Goal: Browse casually: Explore the website without a specific task or goal

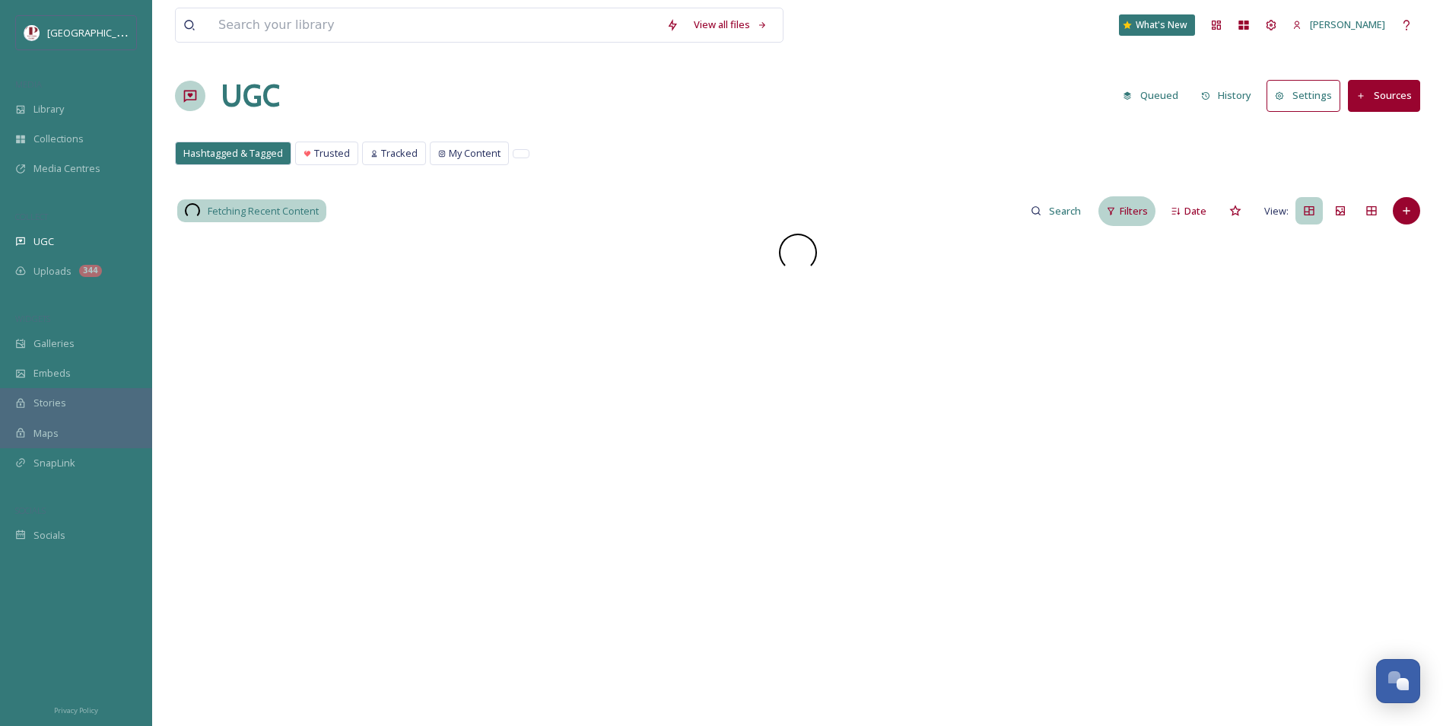
click at [1130, 212] on span "Filters" at bounding box center [1134, 211] width 28 height 14
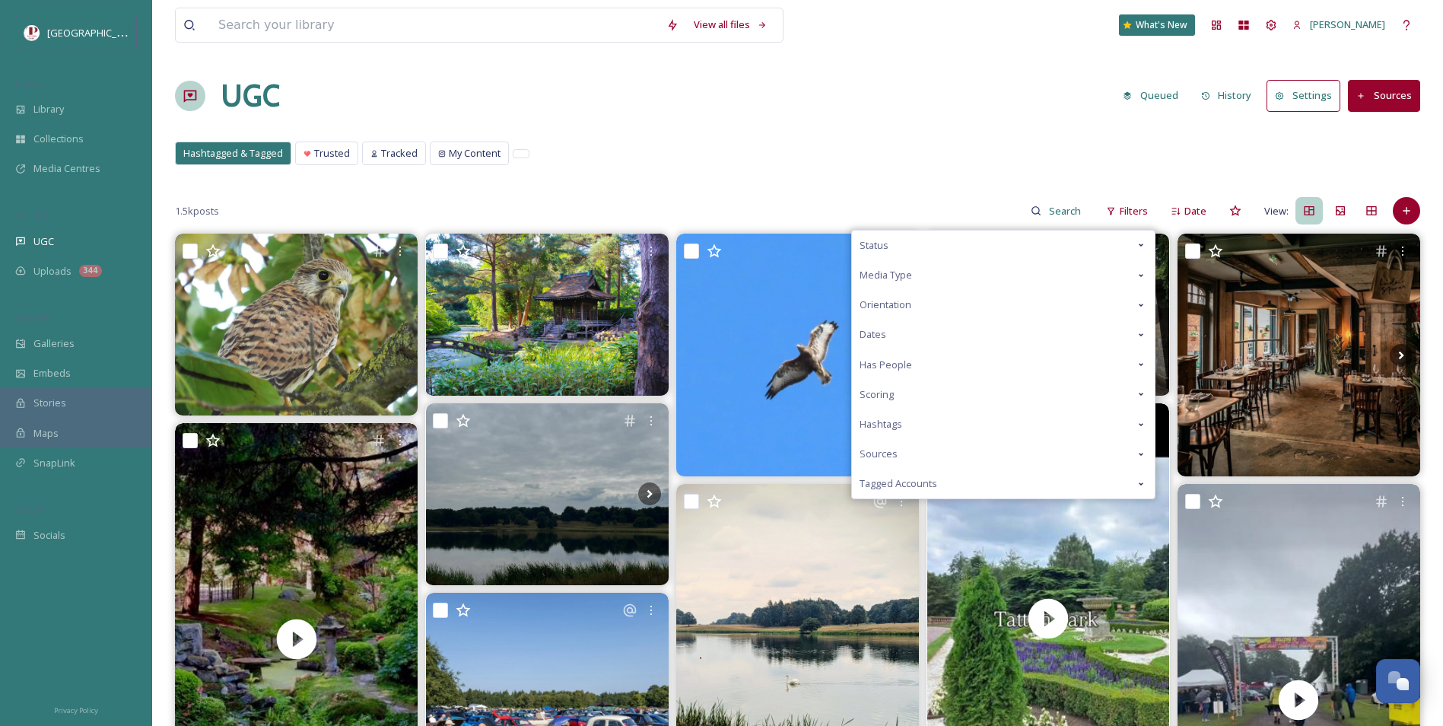
click at [926, 402] on div "Scoring" at bounding box center [1003, 395] width 303 height 30
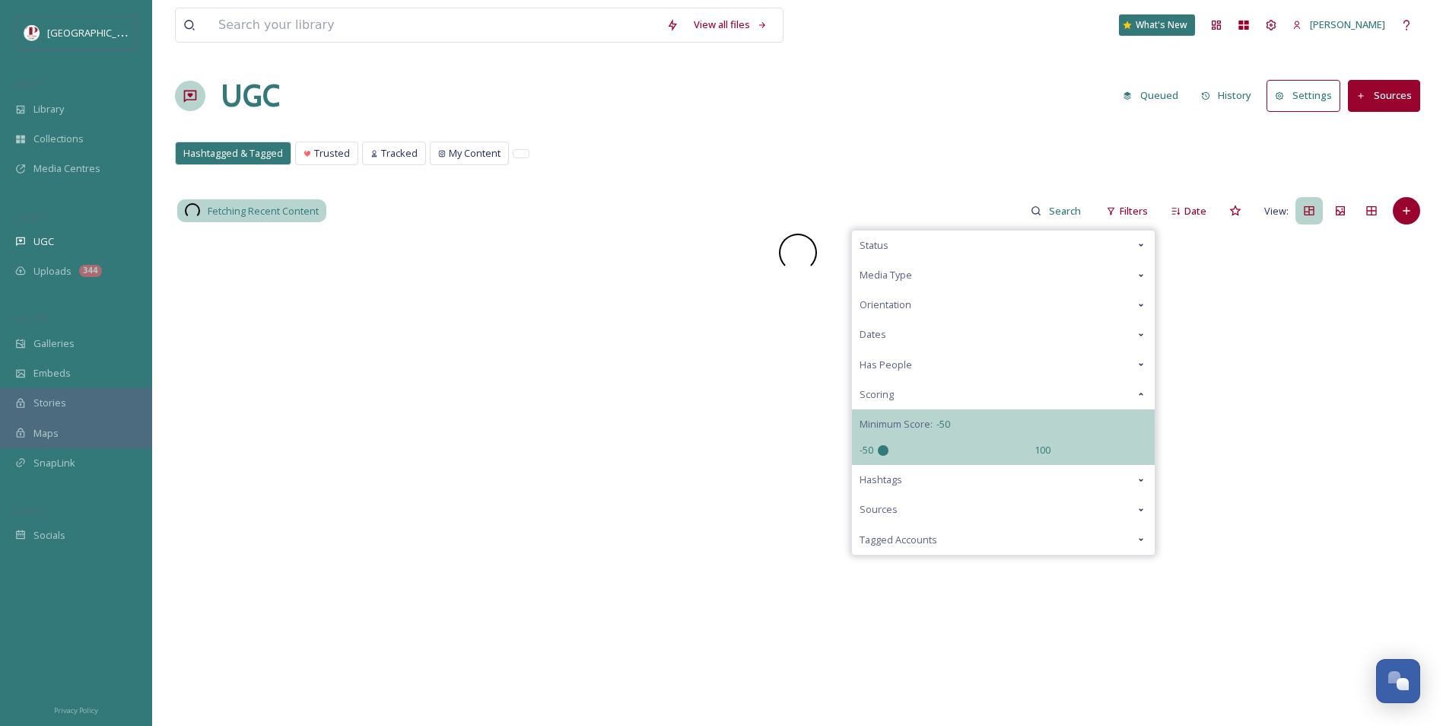
drag, startPoint x: 960, startPoint y: 452, endPoint x: 860, endPoint y: 442, distance: 100.9
type input "-50"
click at [878, 445] on input "range" at bounding box center [954, 450] width 152 height 11
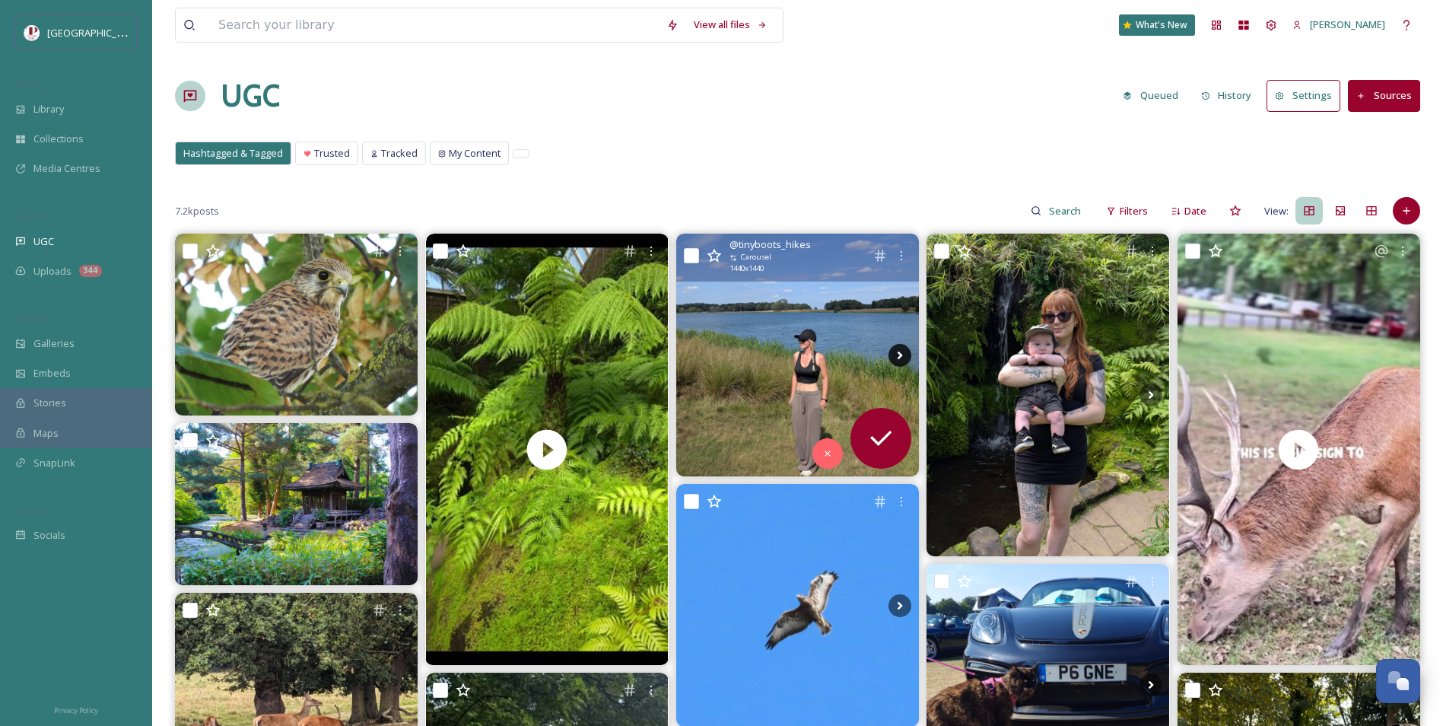
click at [911, 357] on icon at bounding box center [900, 355] width 23 height 23
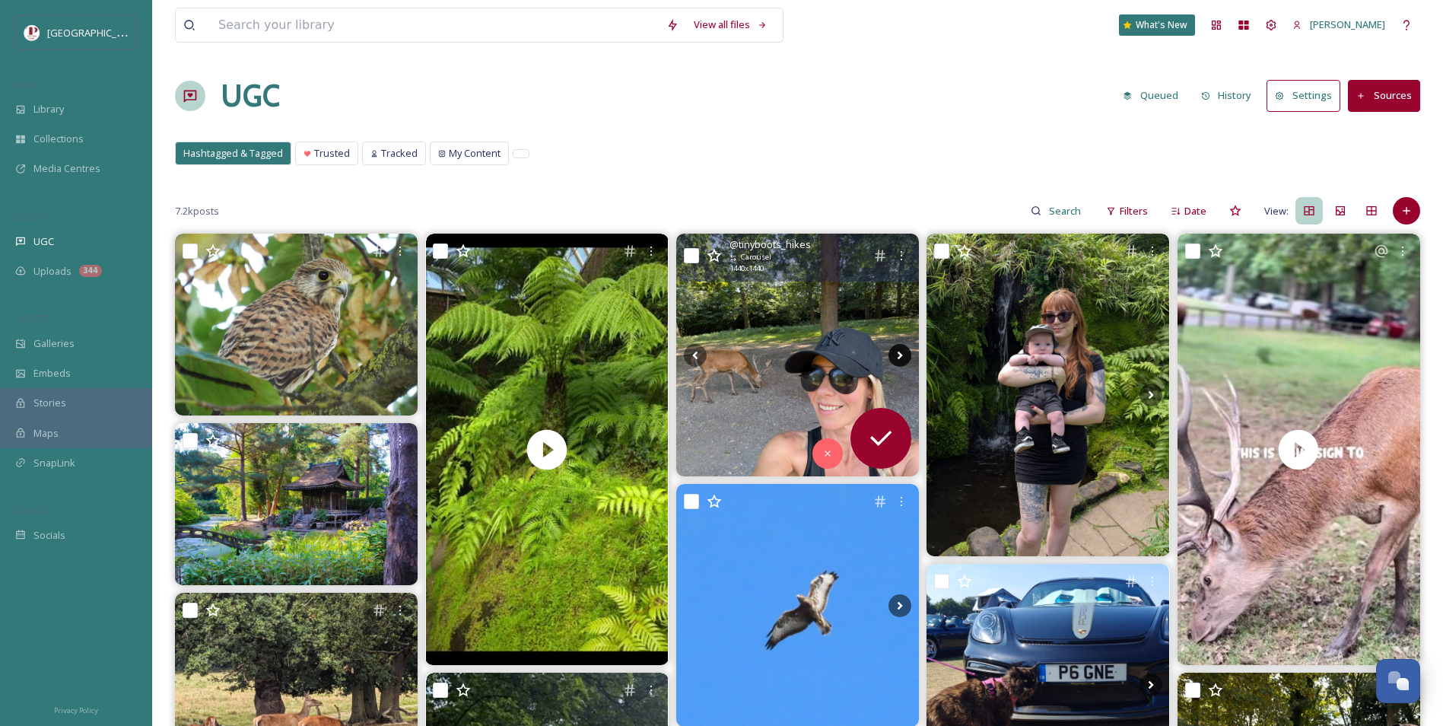
click at [907, 361] on icon at bounding box center [900, 355] width 23 height 23
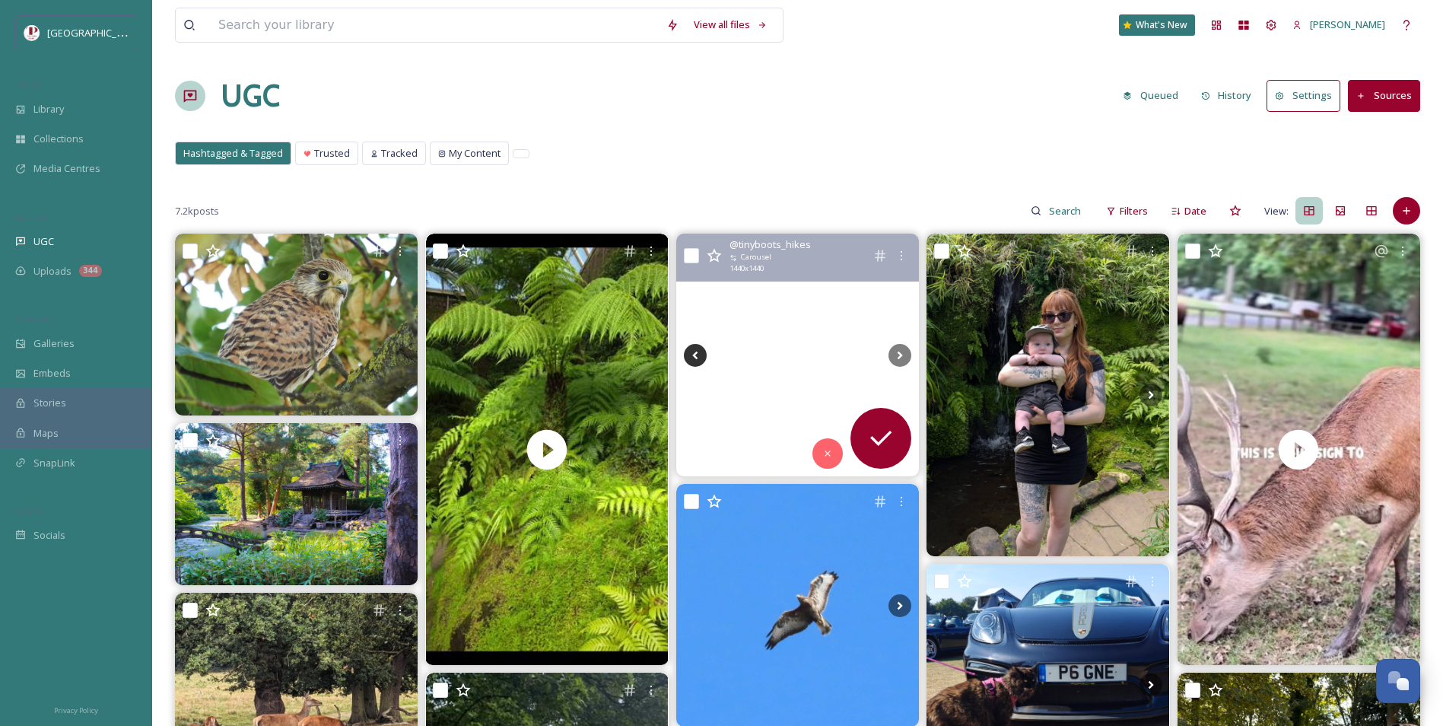
click at [689, 349] on icon at bounding box center [695, 355] width 23 height 23
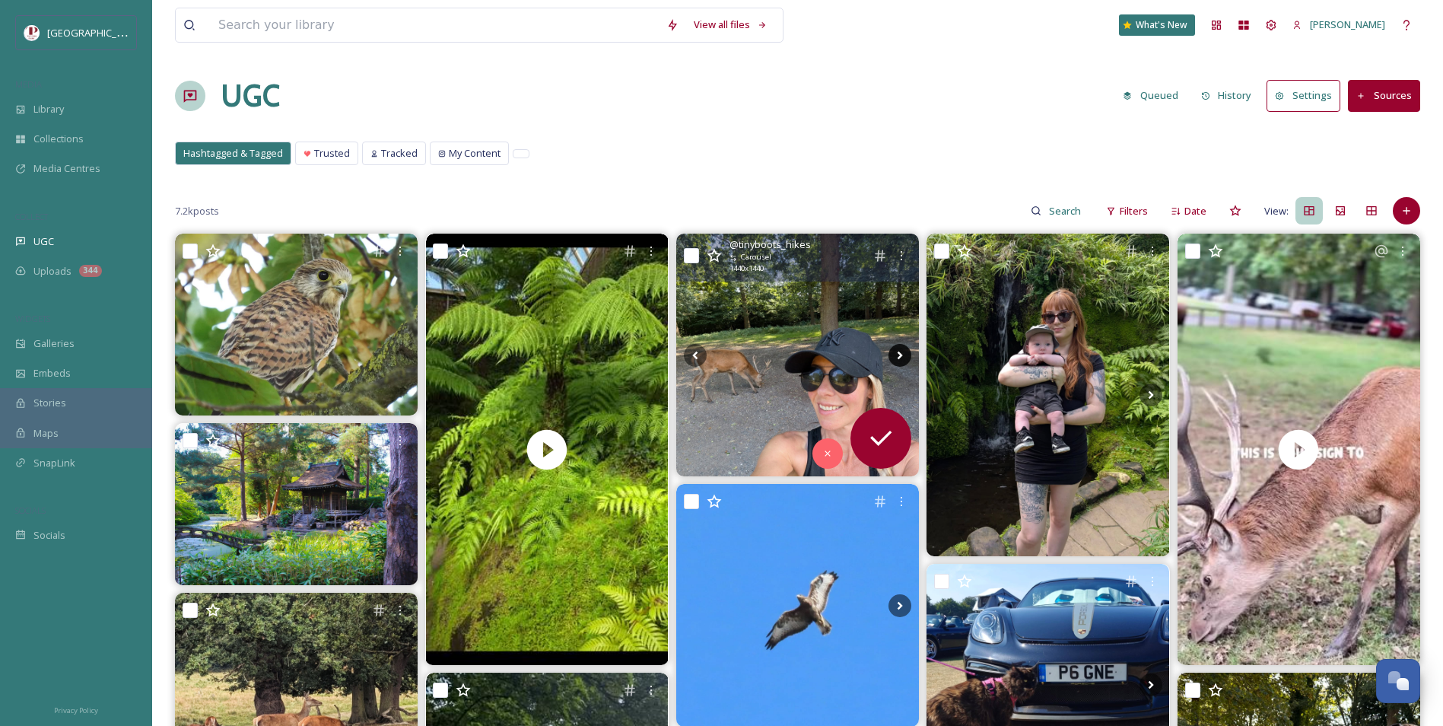
click at [905, 356] on icon at bounding box center [900, 355] width 23 height 23
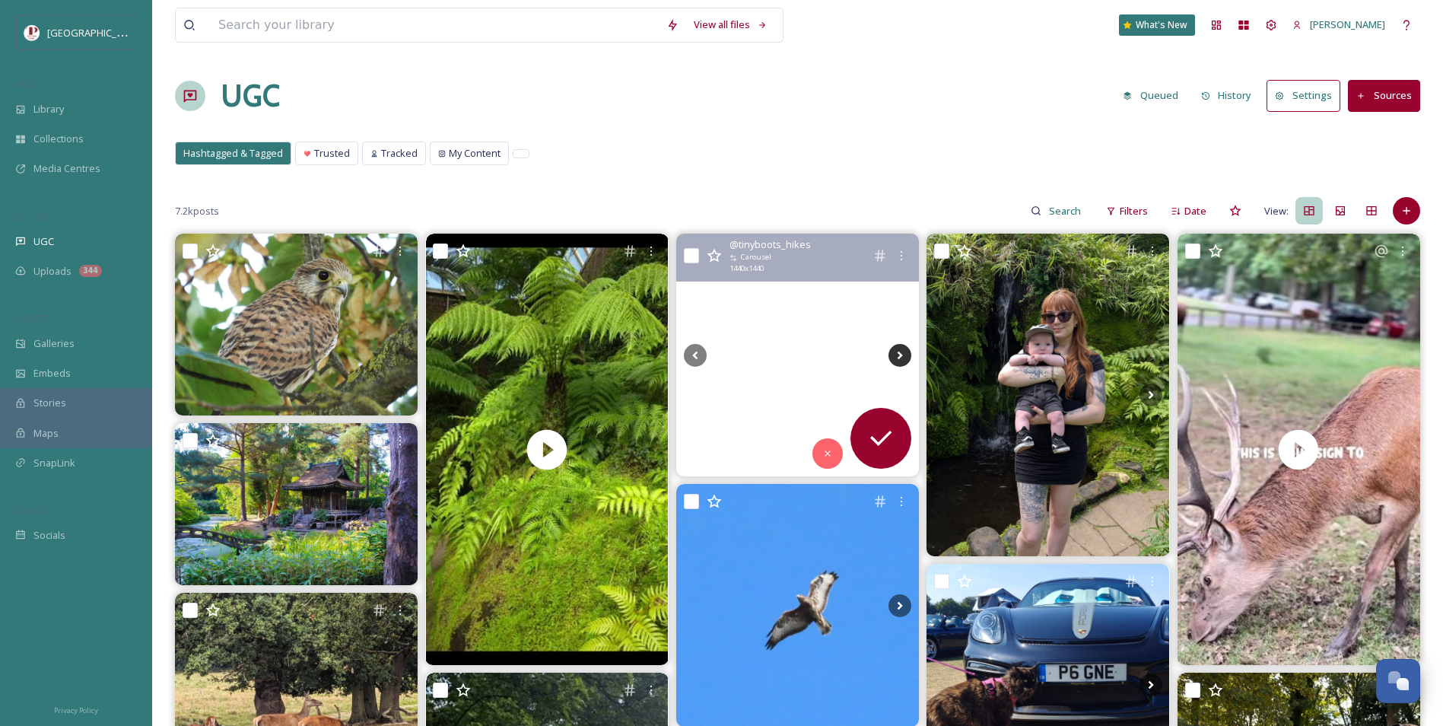
click at [905, 356] on icon at bounding box center [900, 355] width 23 height 23
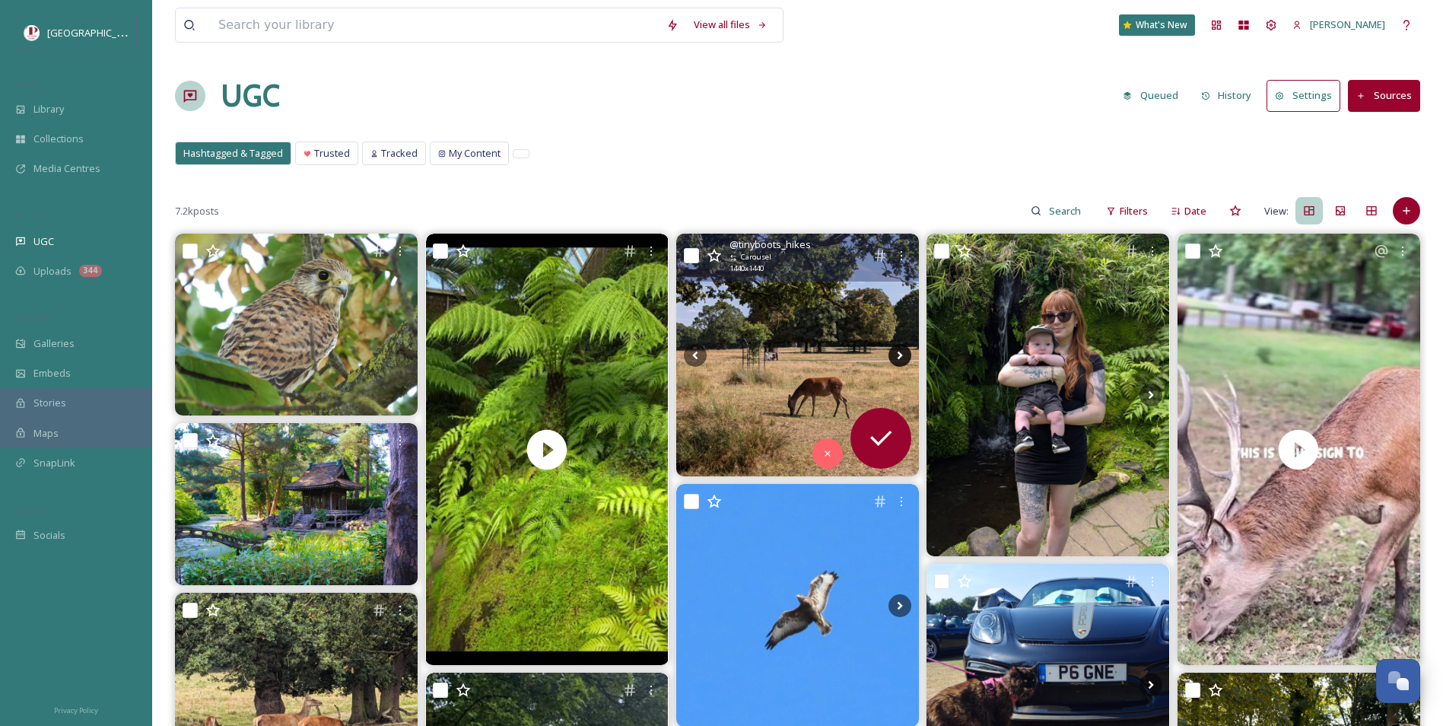
click at [905, 356] on icon at bounding box center [900, 355] width 23 height 23
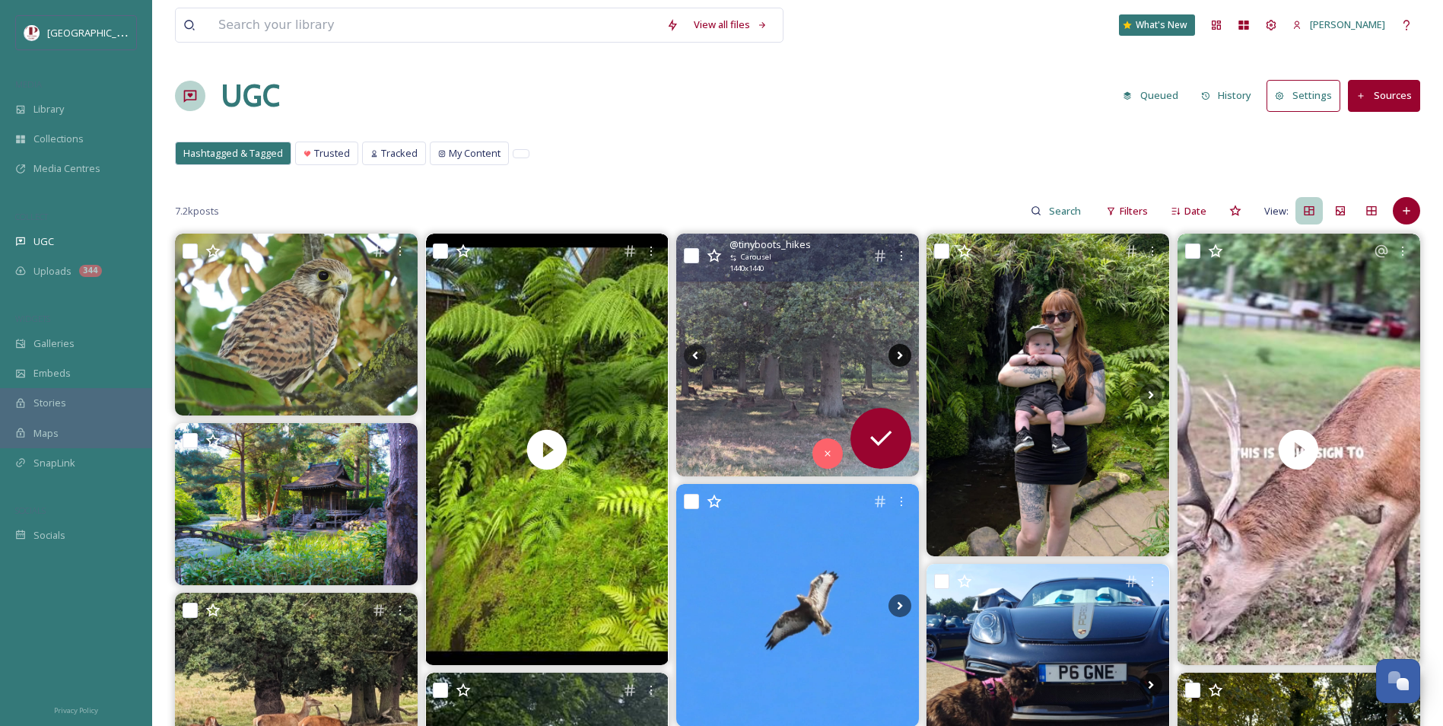
click at [905, 356] on icon at bounding box center [900, 355] width 23 height 23
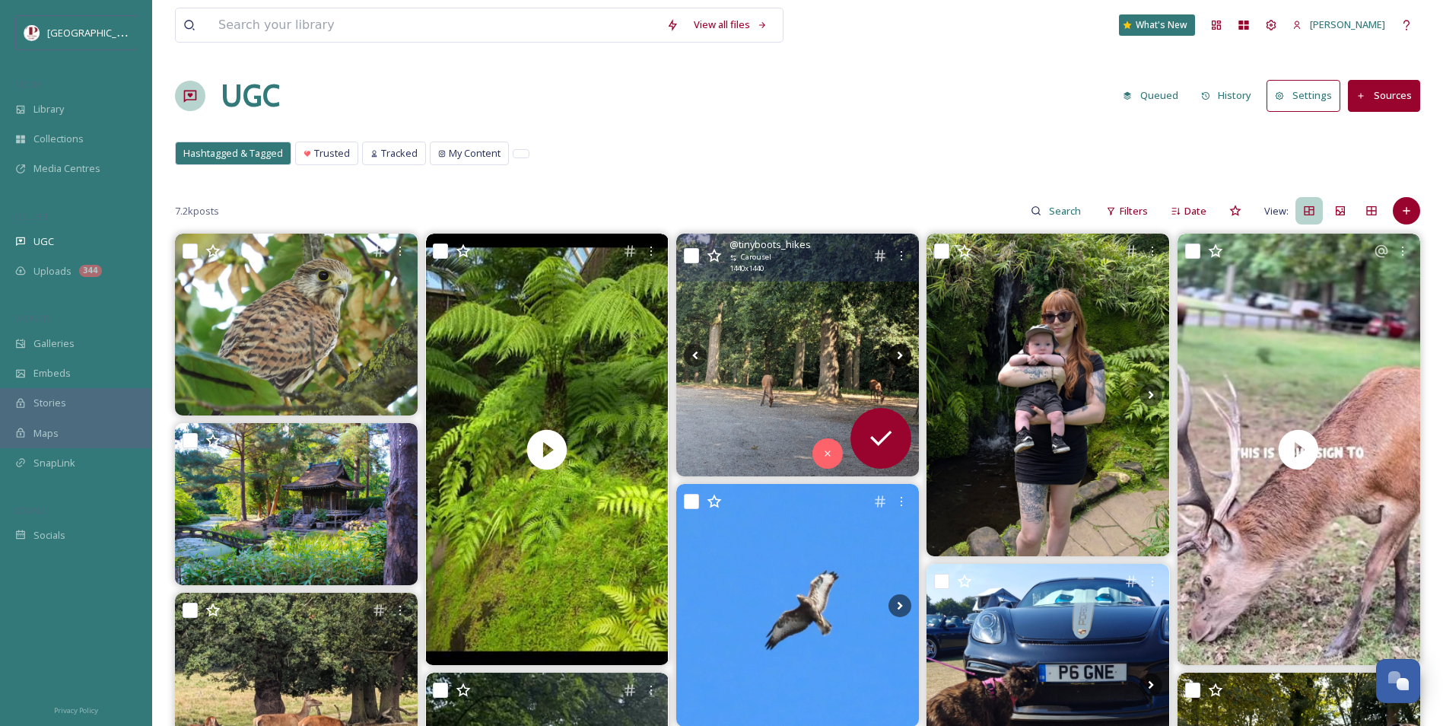
click at [905, 356] on icon at bounding box center [900, 355] width 23 height 23
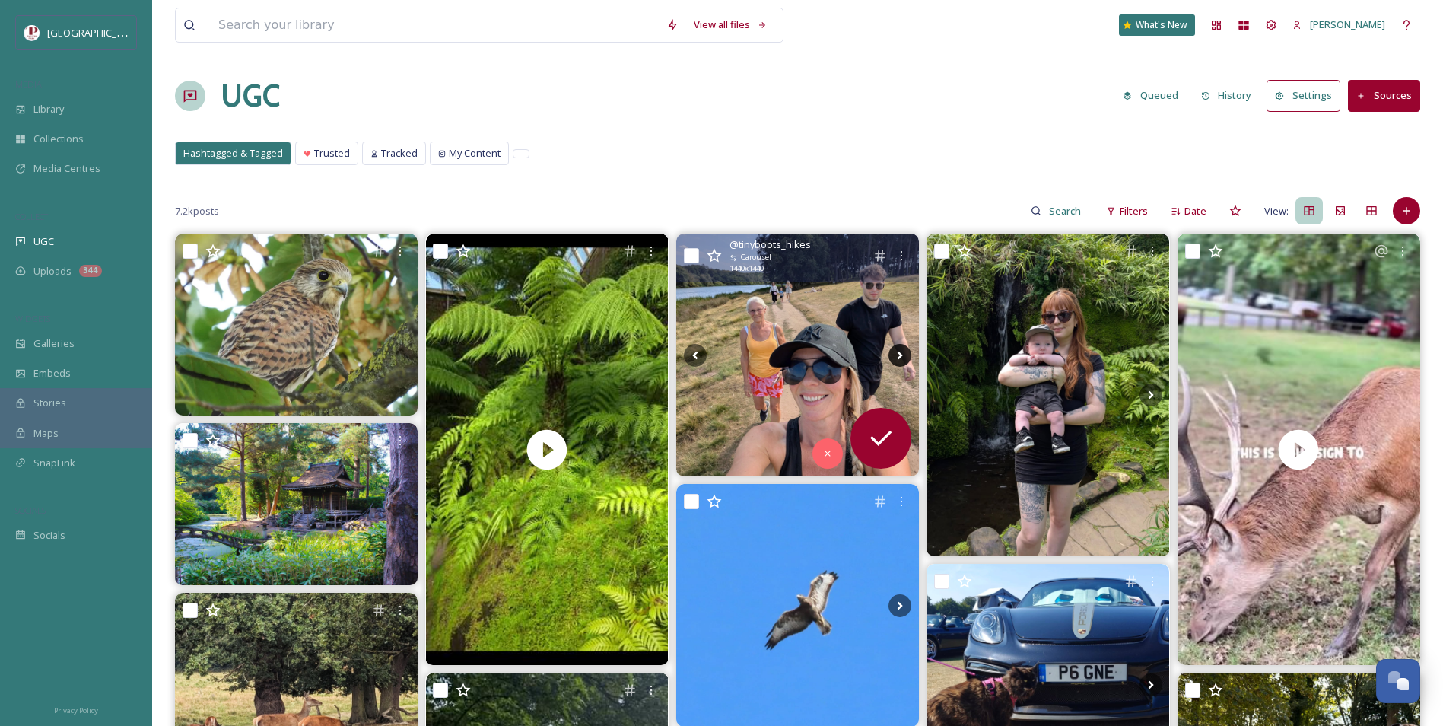
click at [905, 356] on icon at bounding box center [900, 355] width 23 height 23
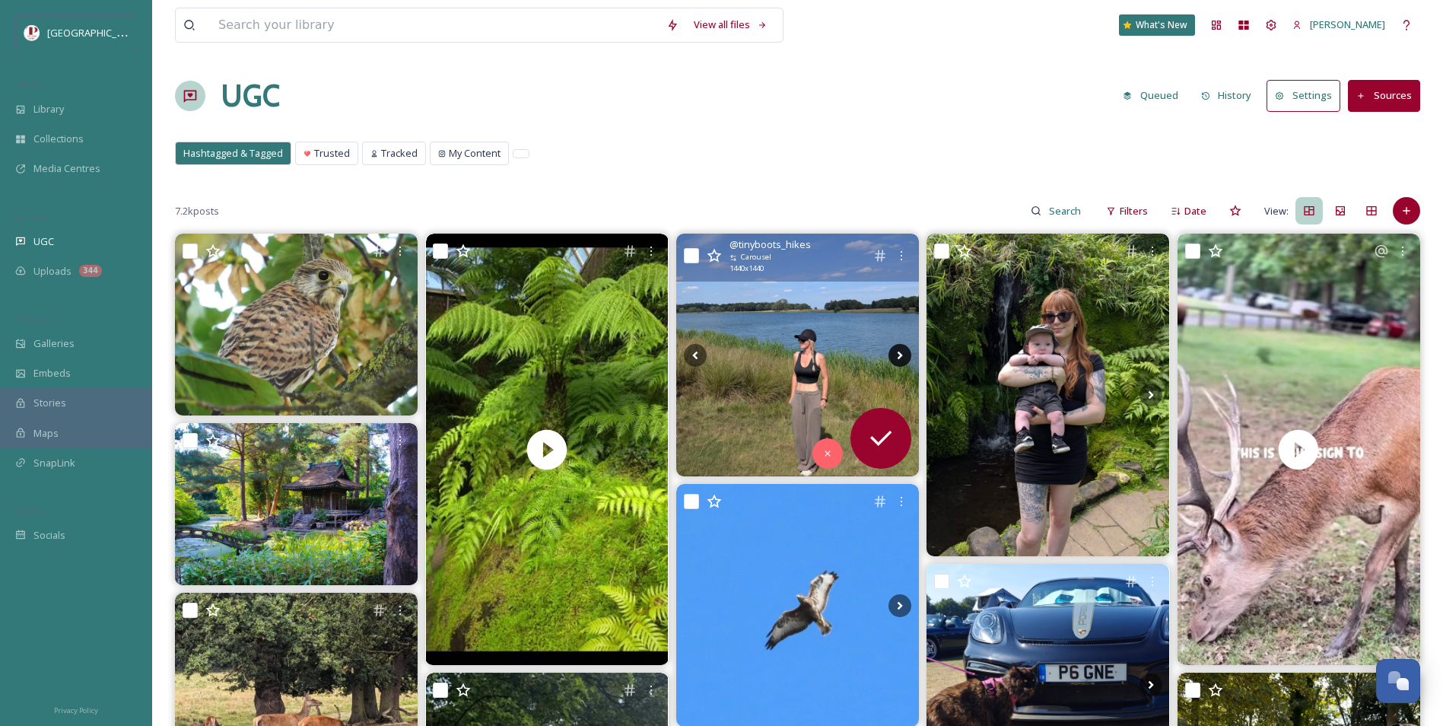
click at [905, 356] on icon at bounding box center [900, 355] width 23 height 23
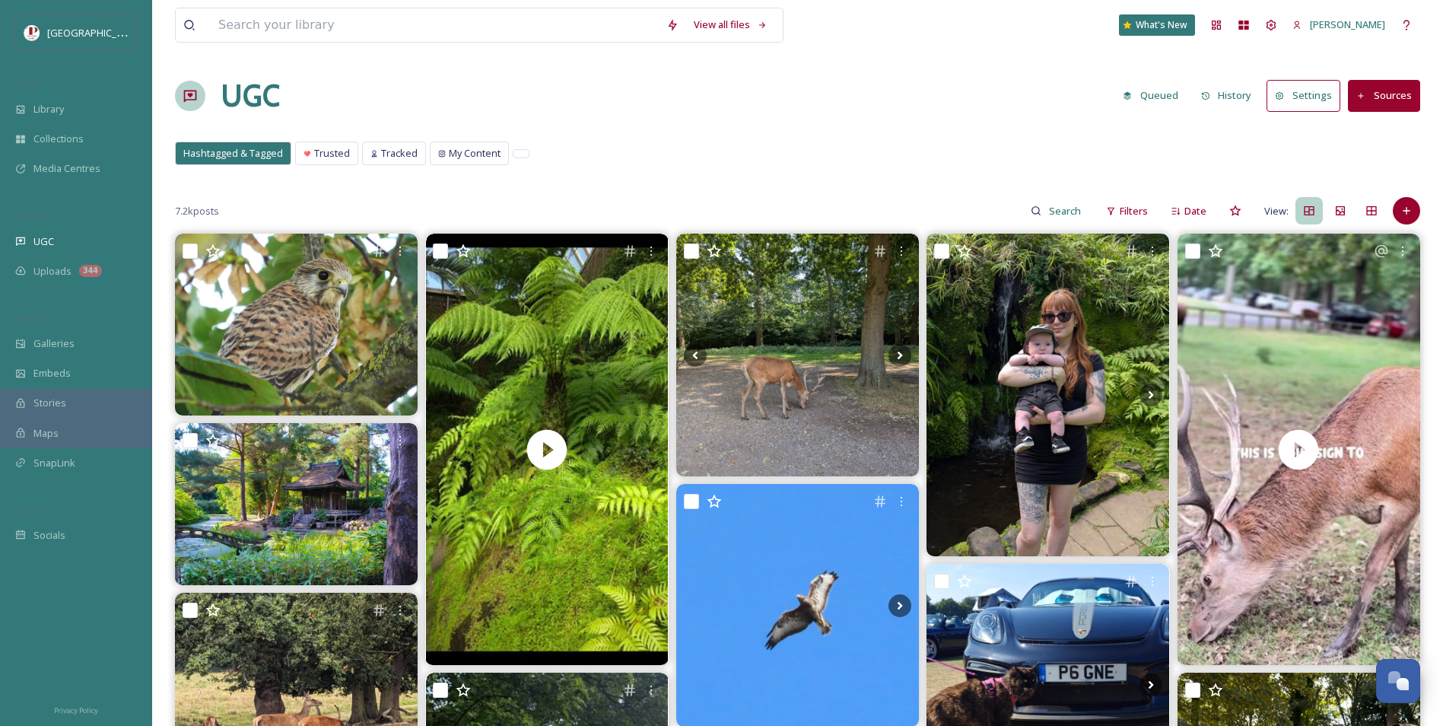
click at [787, 157] on div "Hashtagged & Tagged Trusted Tracked My Content Hashtagged & Tagged Trusted Trac…" at bounding box center [797, 157] width 1245 height 31
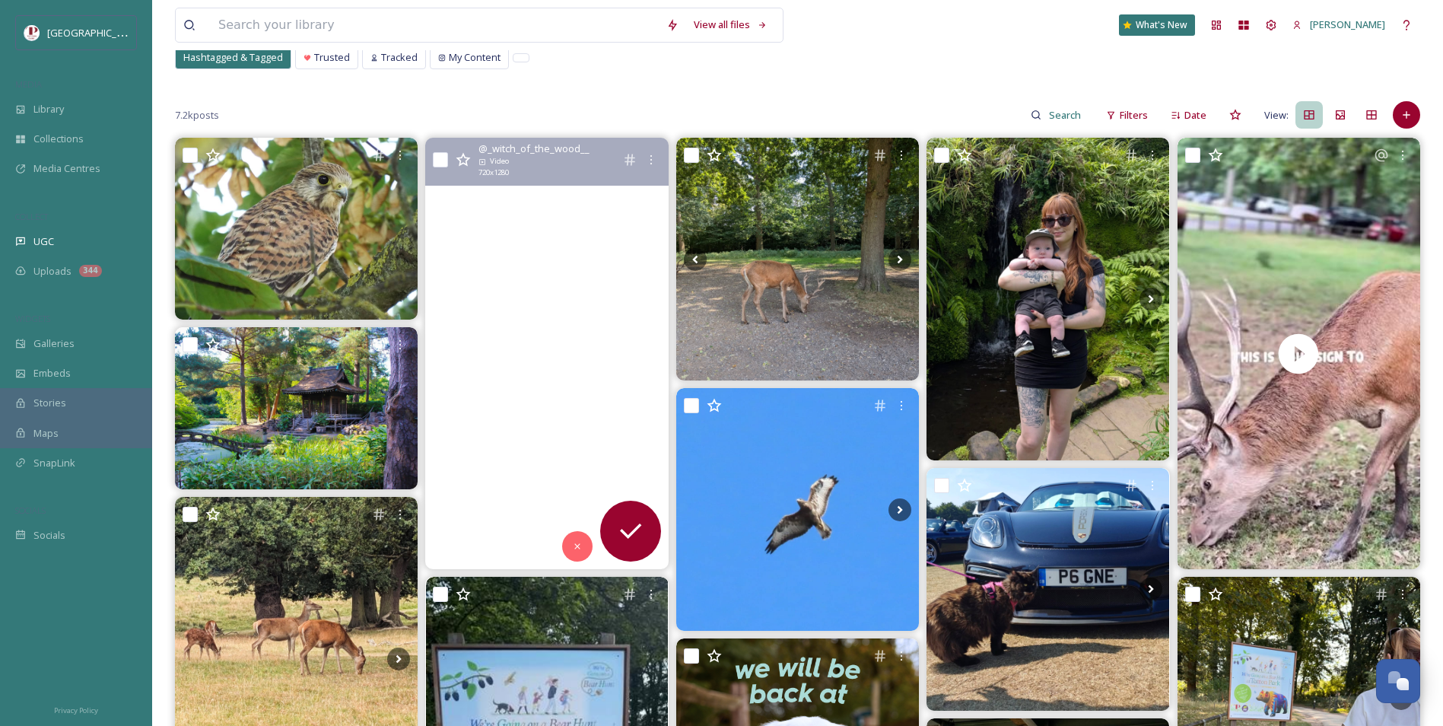
scroll to position [152, 0]
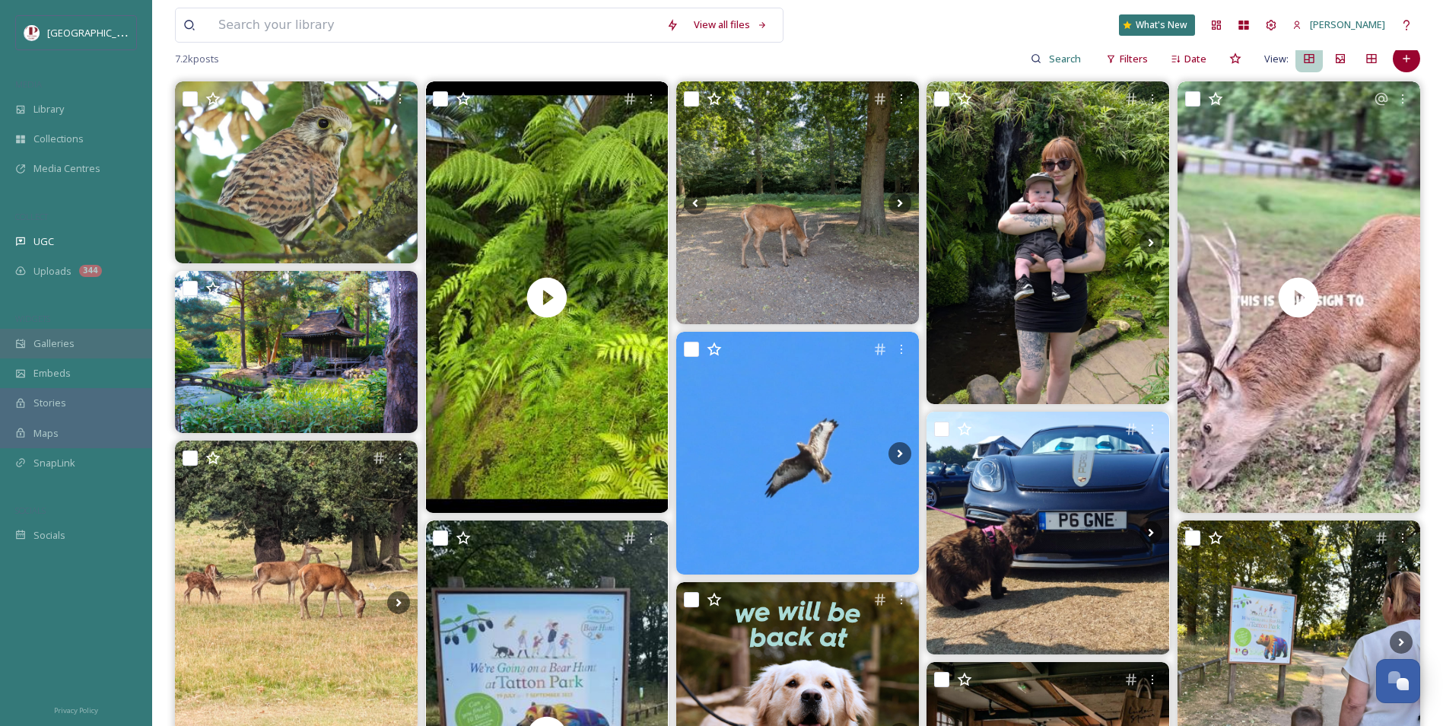
click at [115, 348] on div "Galleries" at bounding box center [76, 344] width 152 height 30
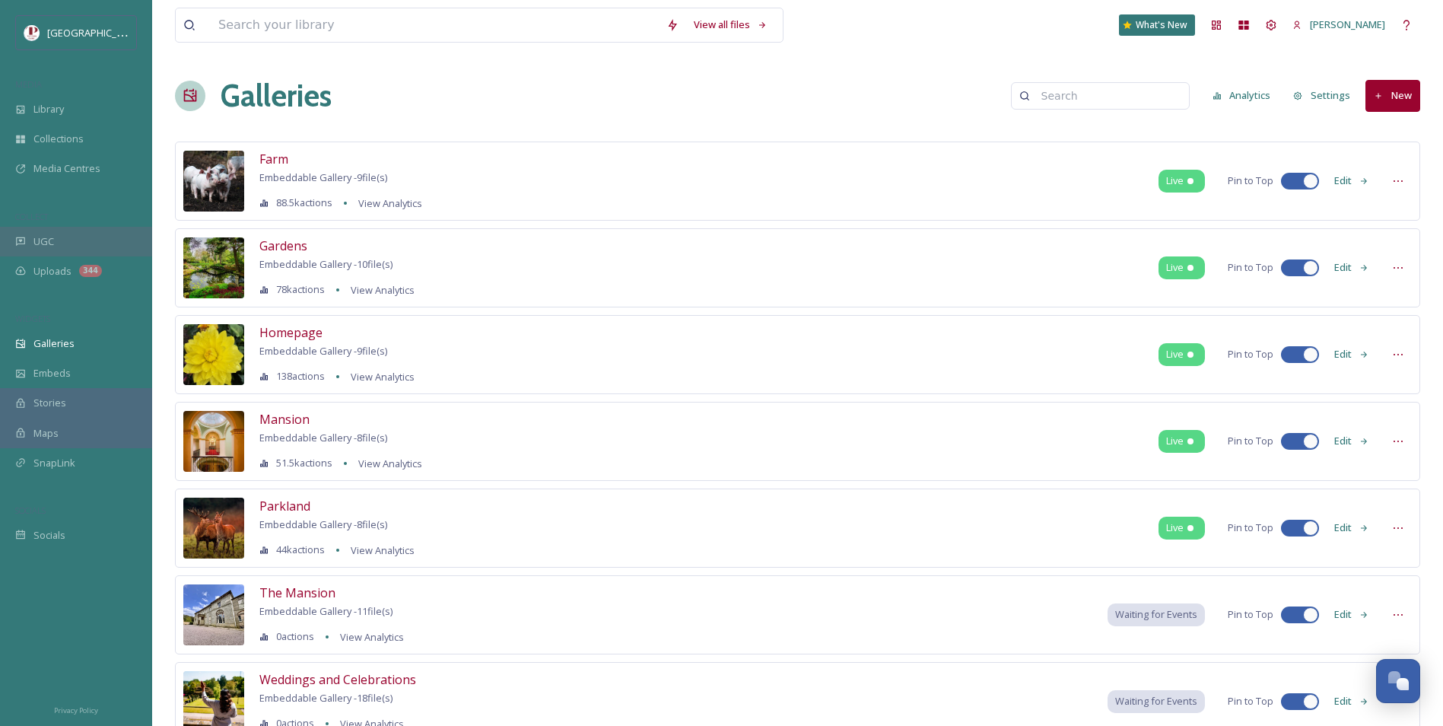
click at [98, 234] on div "UGC" at bounding box center [76, 242] width 152 height 30
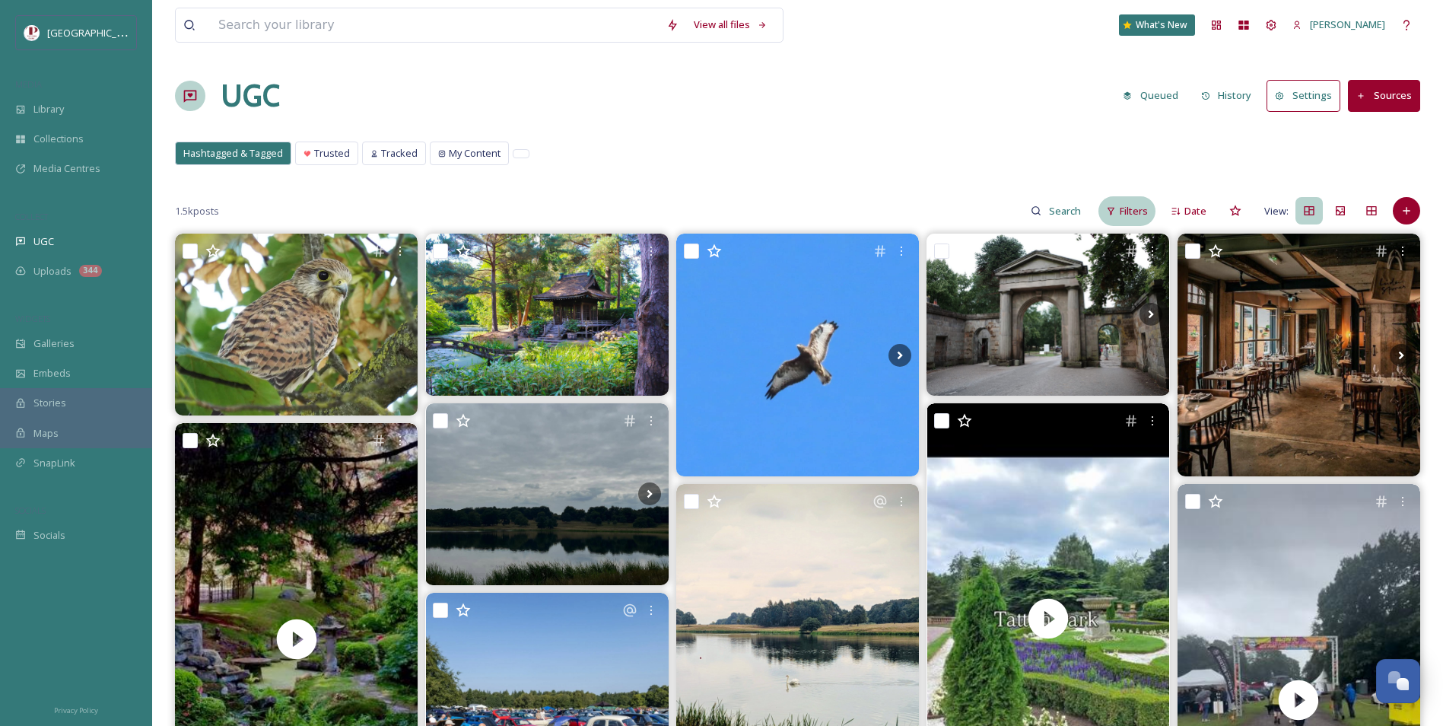
drag, startPoint x: 1118, startPoint y: 219, endPoint x: 1130, endPoint y: 213, distance: 13.6
click at [1130, 213] on span "Filters" at bounding box center [1134, 211] width 28 height 14
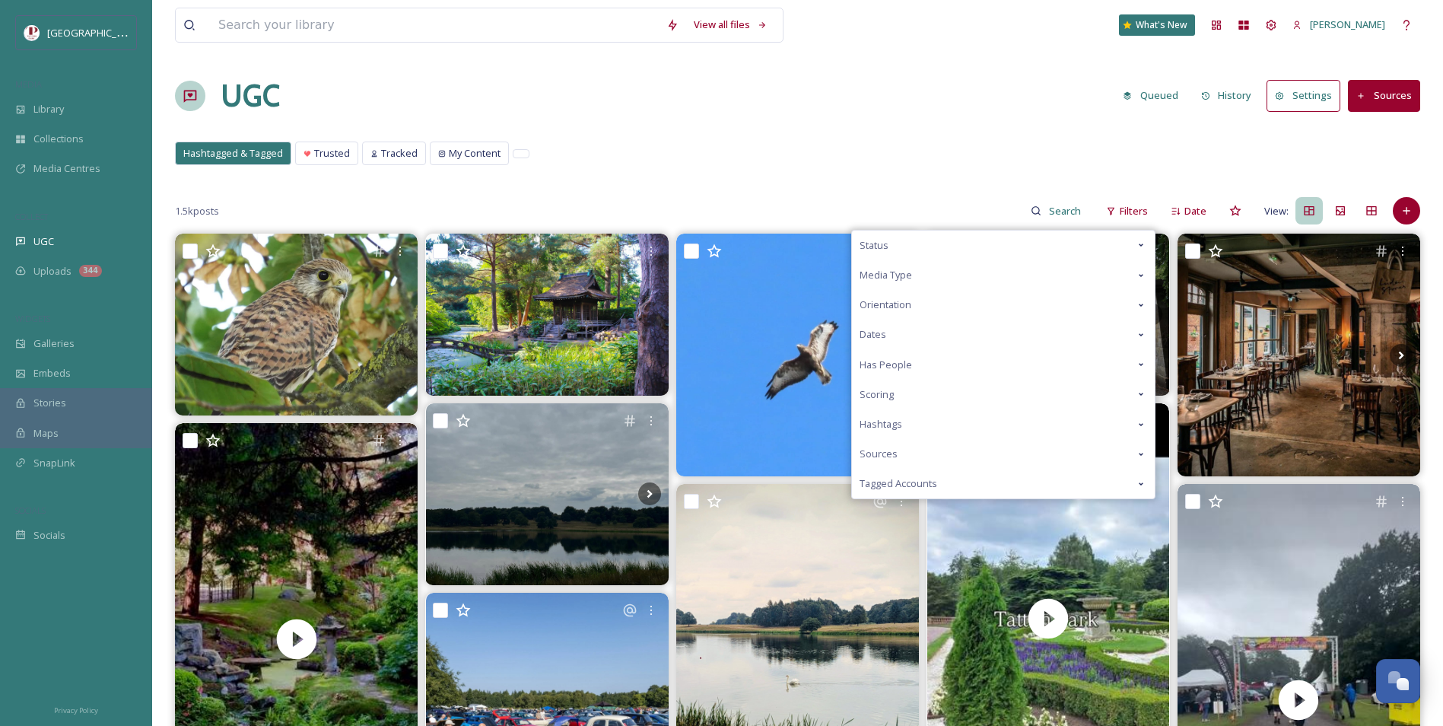
click at [970, 388] on div "Scoring" at bounding box center [1003, 395] width 303 height 30
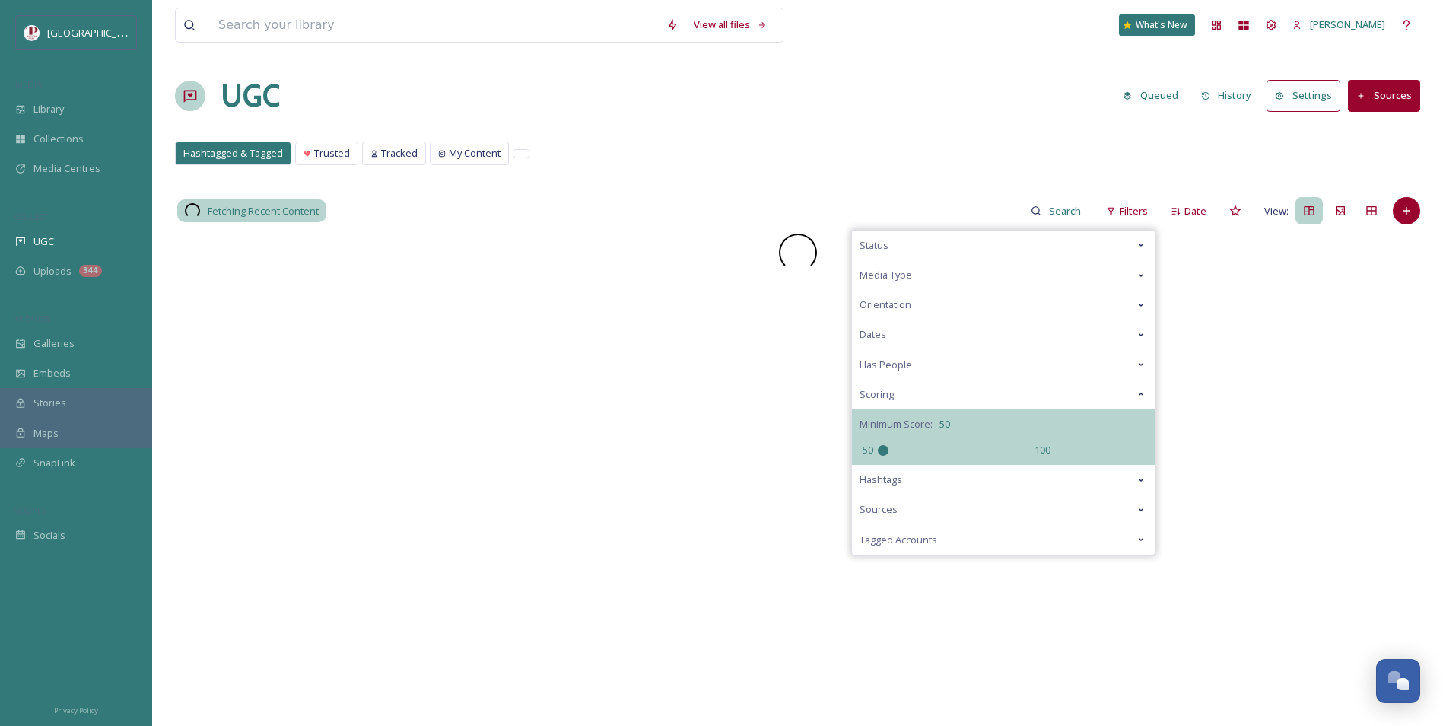
drag, startPoint x: 961, startPoint y: 451, endPoint x: 693, endPoint y: 453, distance: 267.8
type input "-50"
click at [878, 453] on input "range" at bounding box center [954, 450] width 152 height 11
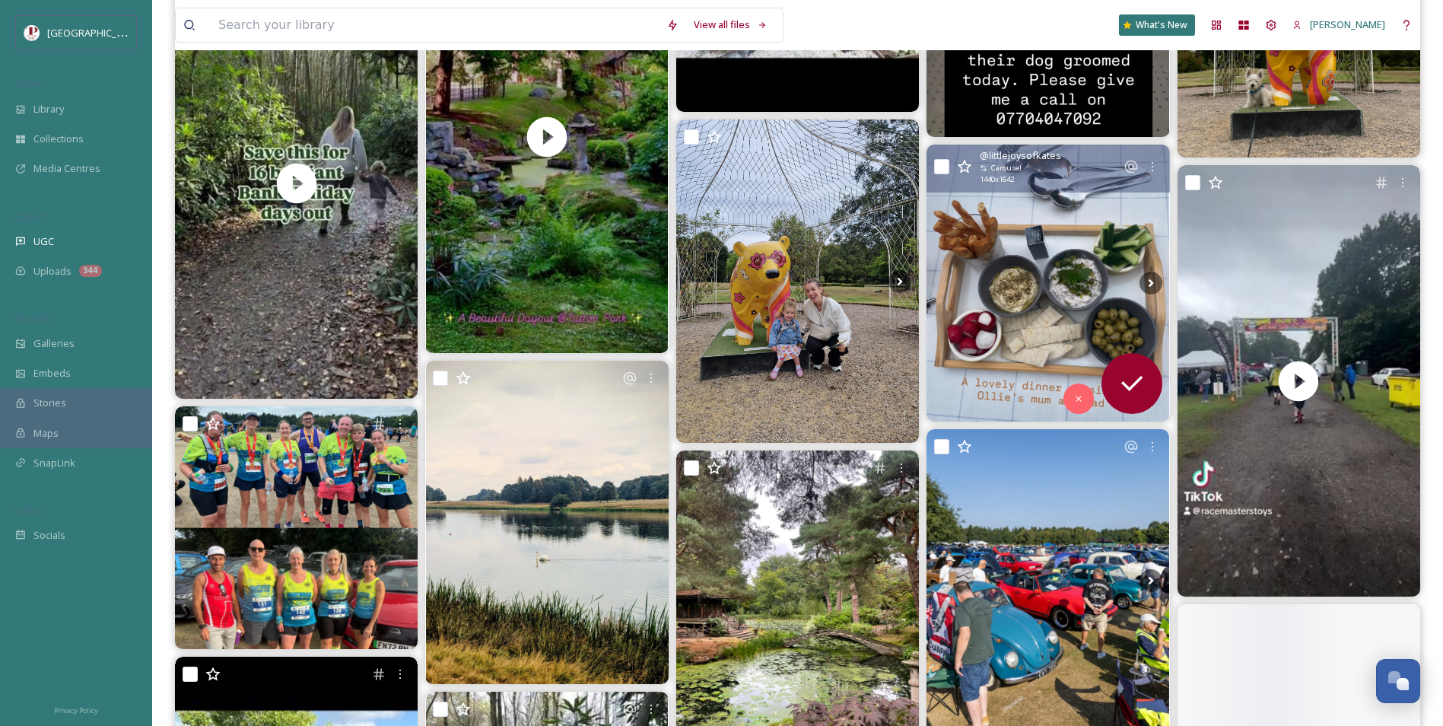
scroll to position [2130, 0]
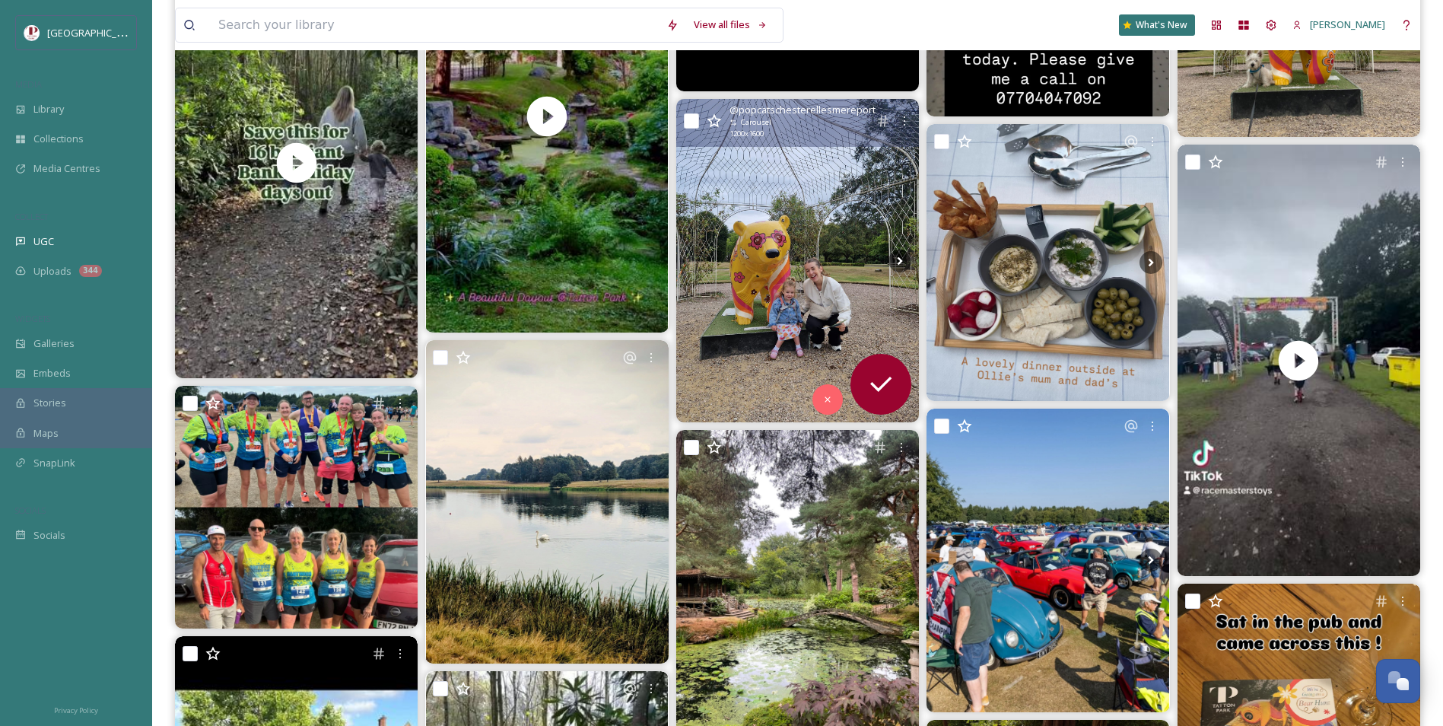
click at [746, 288] on img at bounding box center [797, 260] width 243 height 323
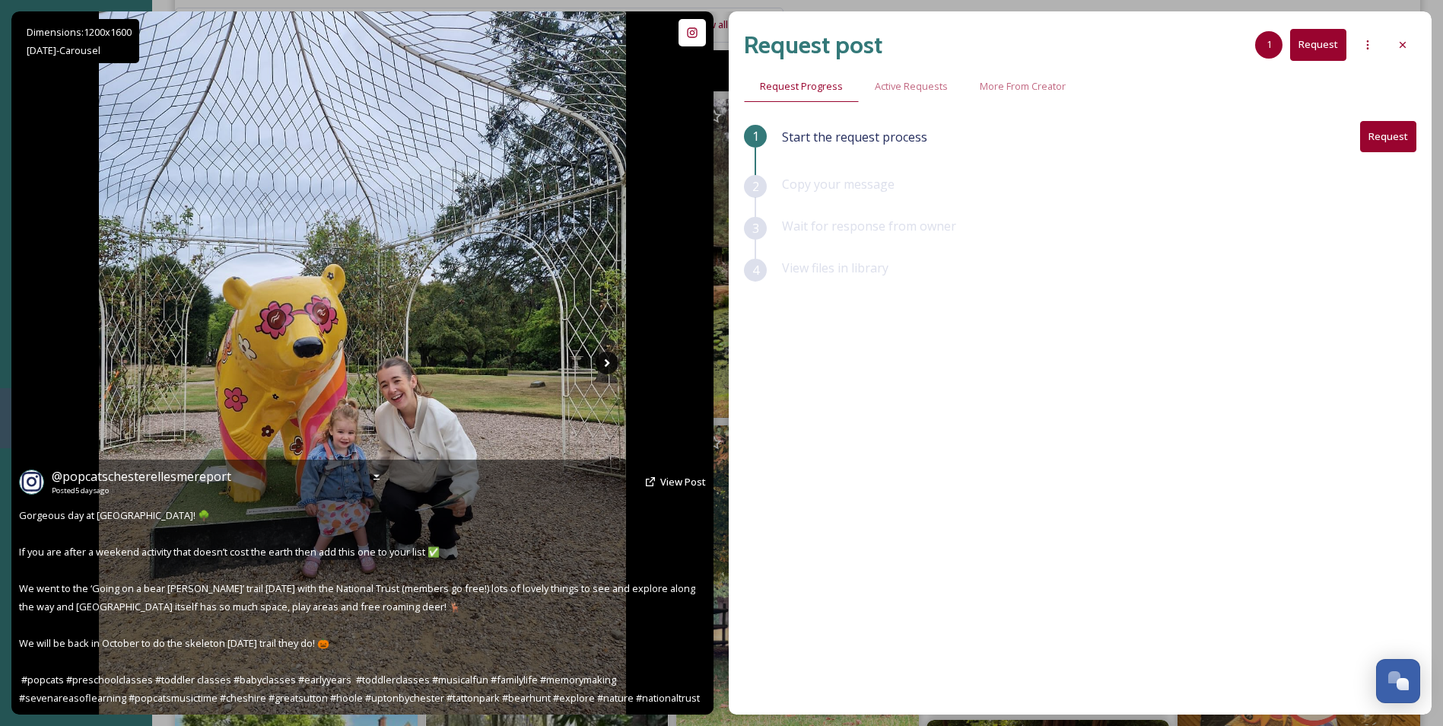
click at [603, 365] on icon at bounding box center [607, 363] width 23 height 23
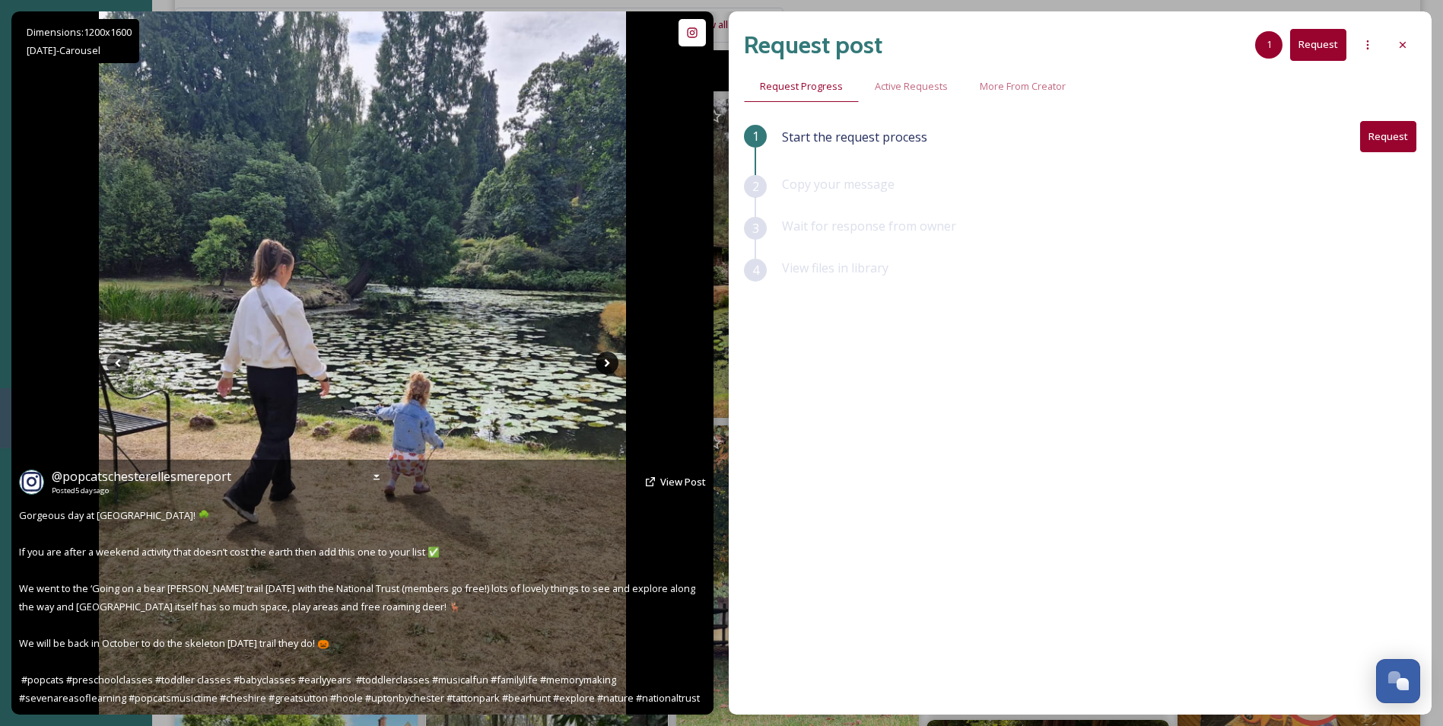
click at [603, 365] on icon at bounding box center [607, 363] width 23 height 23
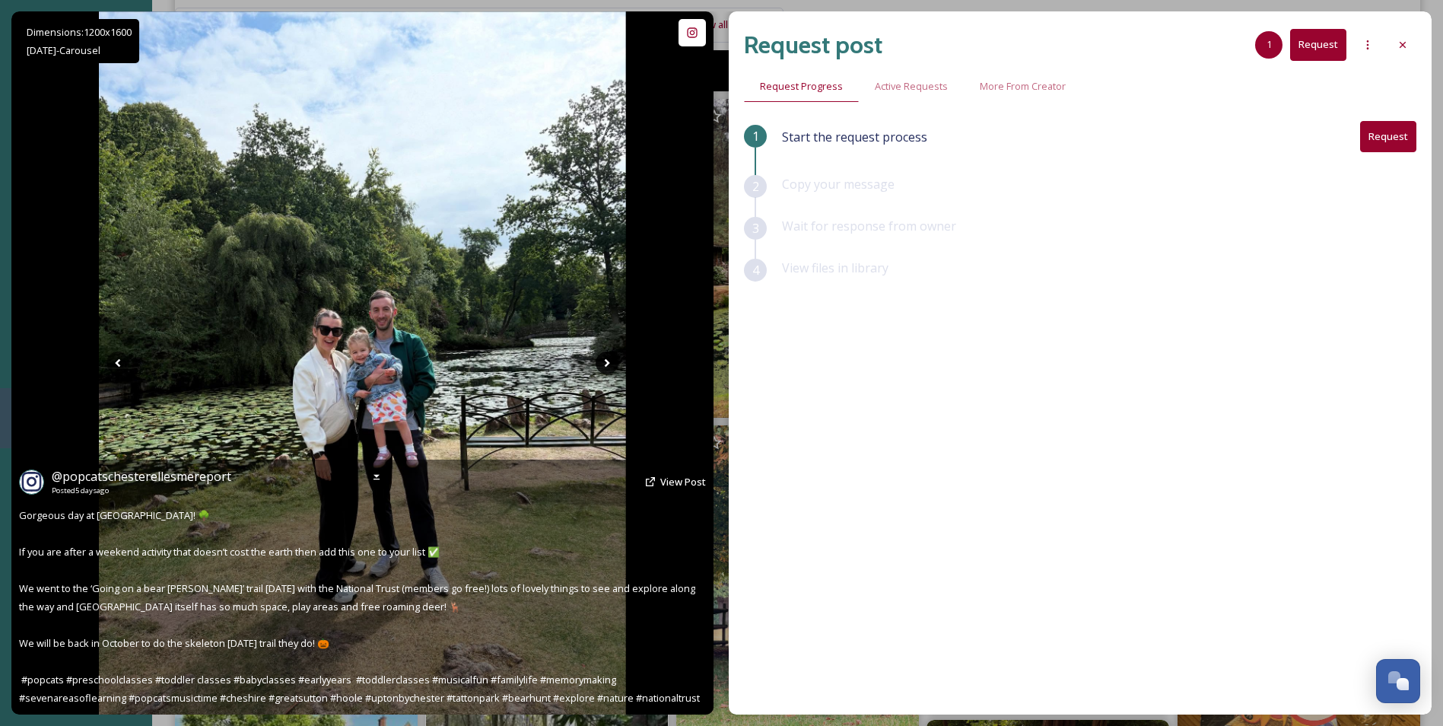
click at [603, 365] on icon at bounding box center [607, 363] width 23 height 23
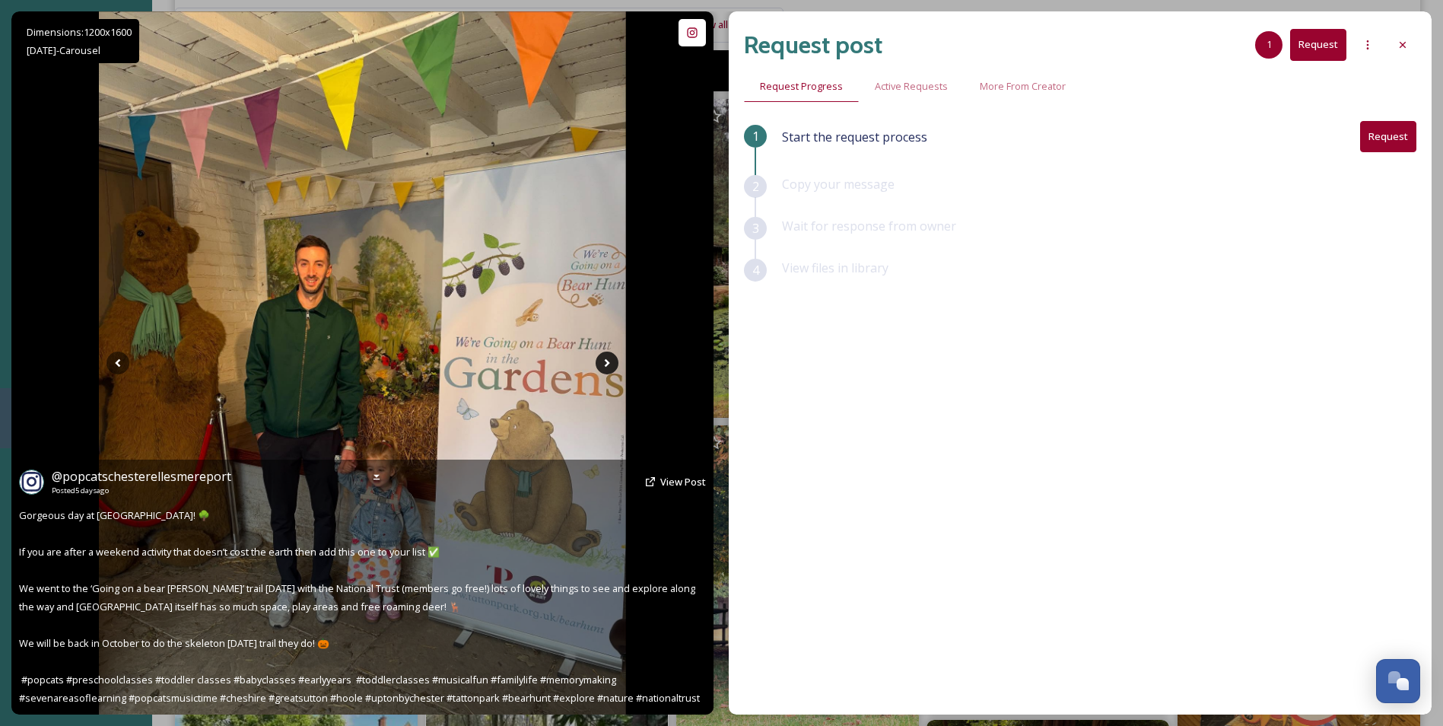
click at [603, 365] on icon at bounding box center [607, 363] width 23 height 23
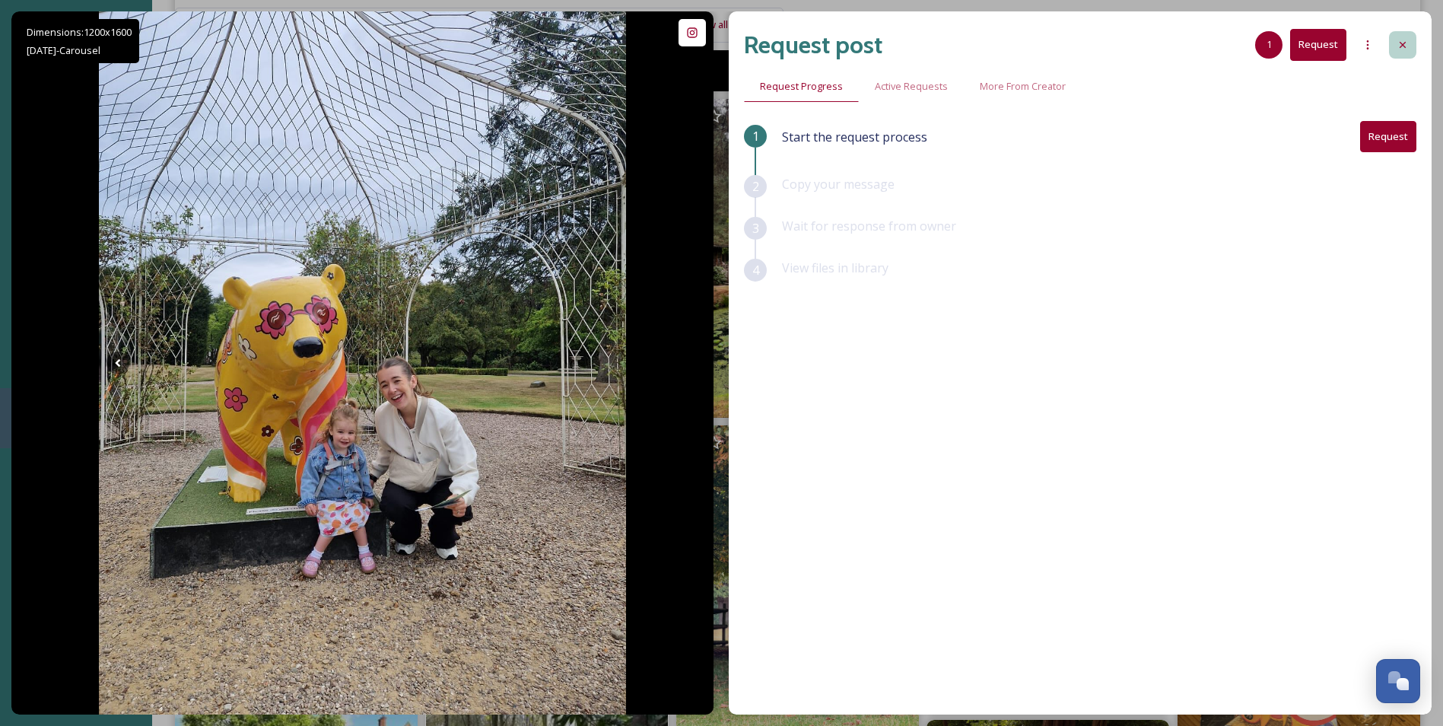
click at [1399, 52] on div at bounding box center [1402, 44] width 27 height 27
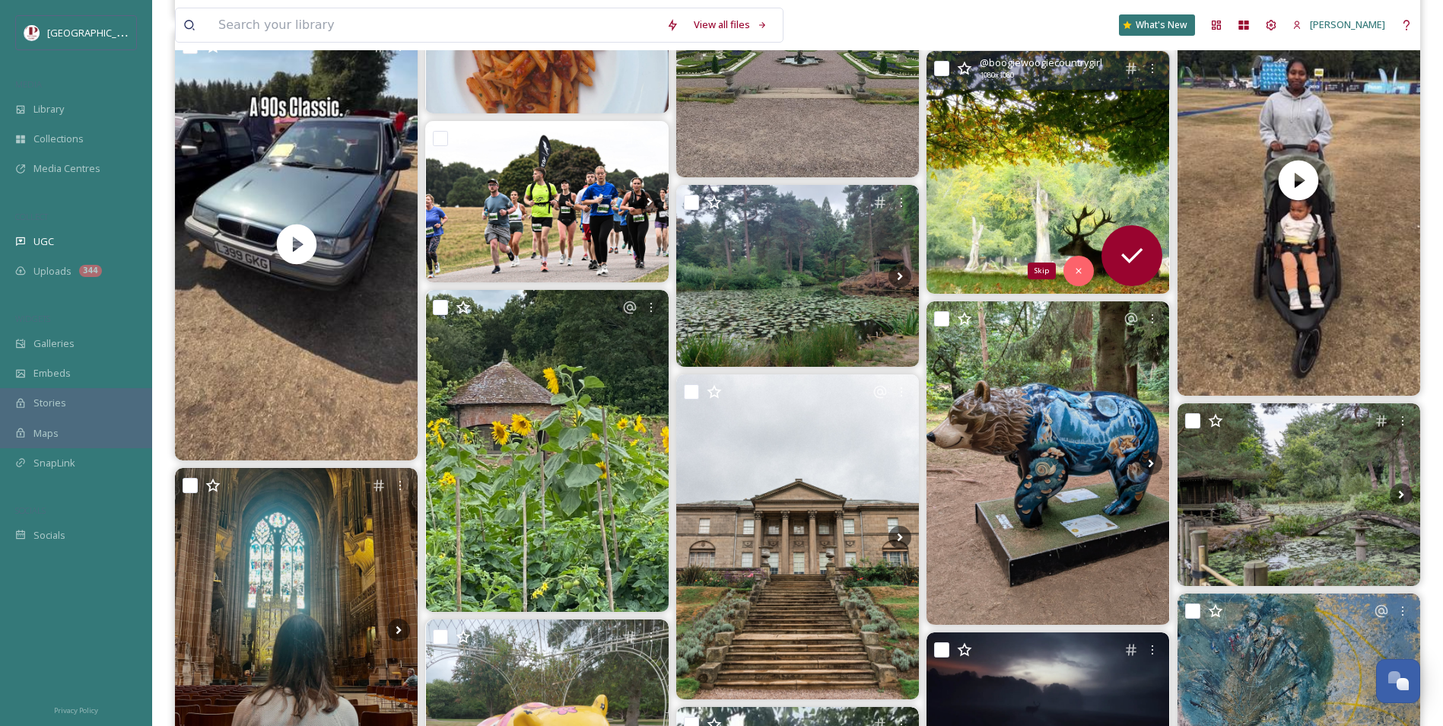
scroll to position [3652, 0]
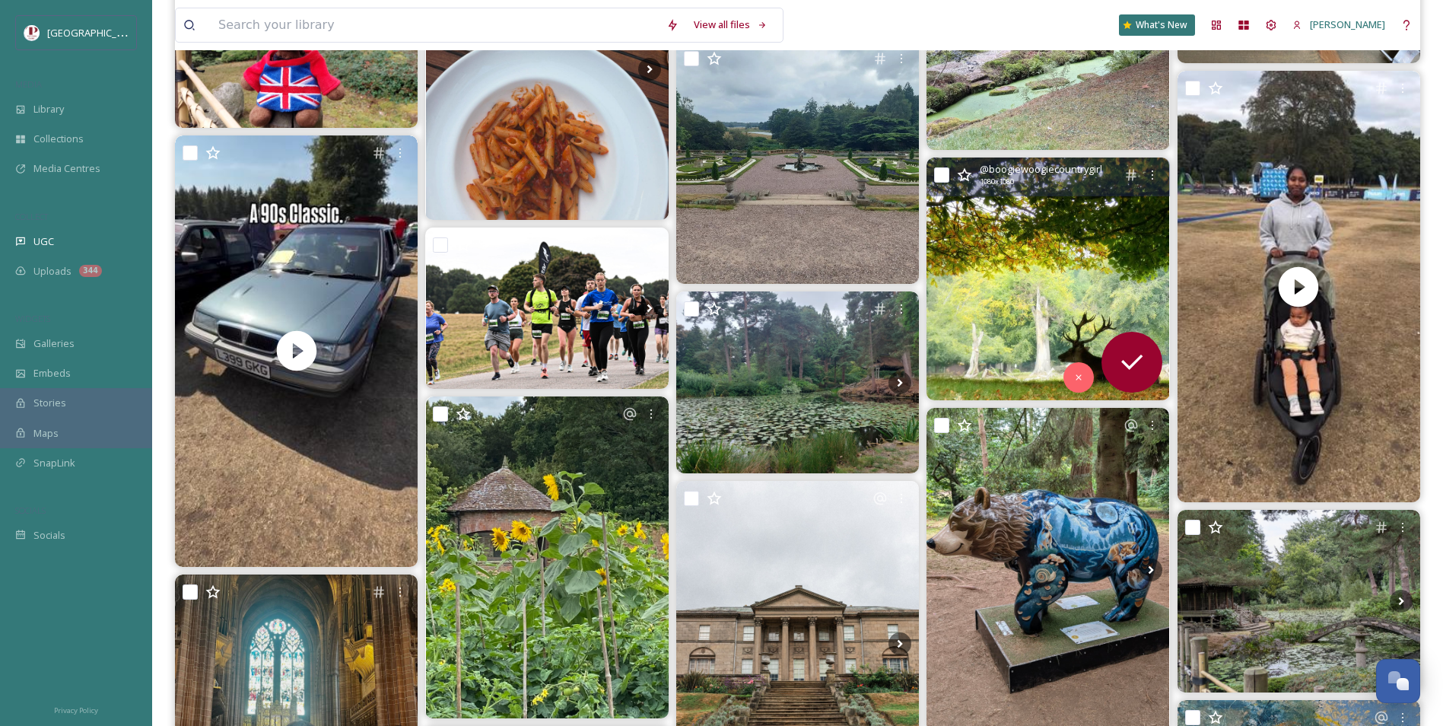
click at [1025, 299] on img at bounding box center [1048, 278] width 243 height 243
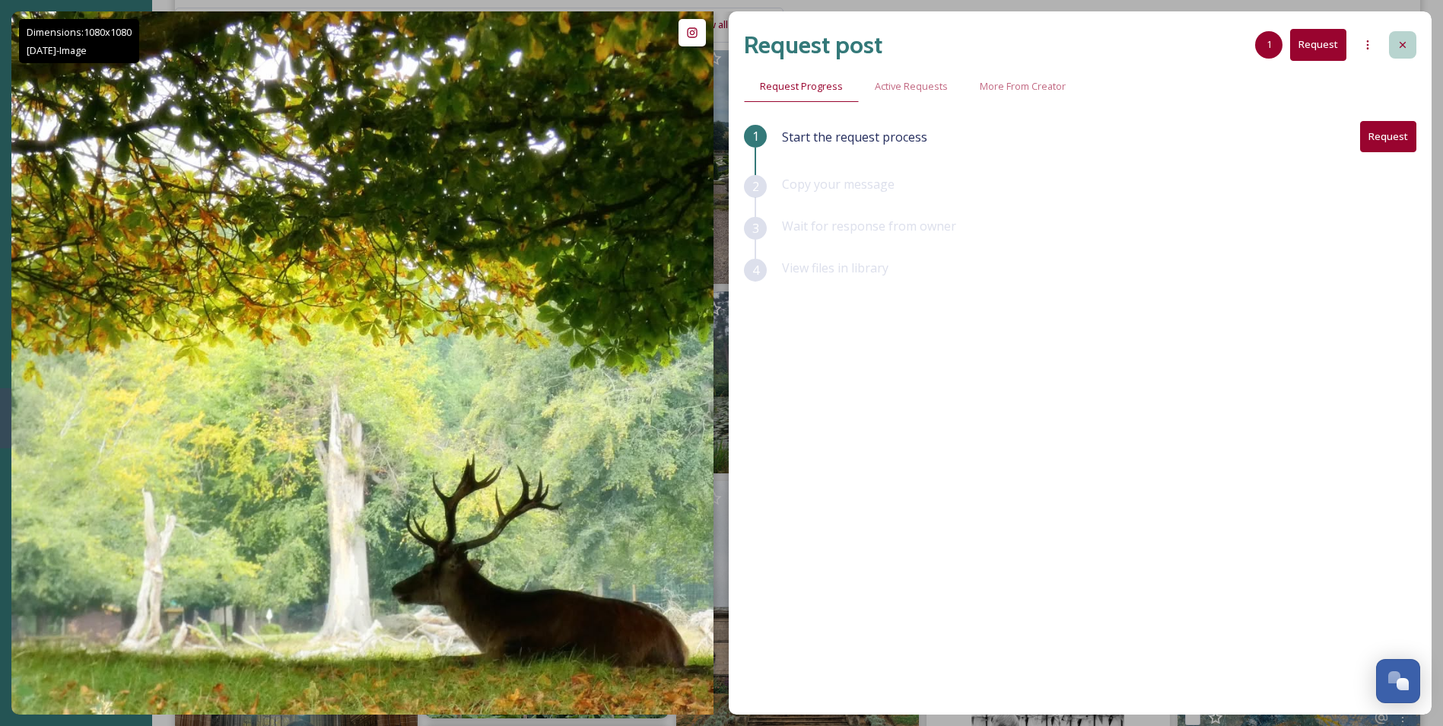
click at [1414, 49] on div at bounding box center [1402, 44] width 27 height 27
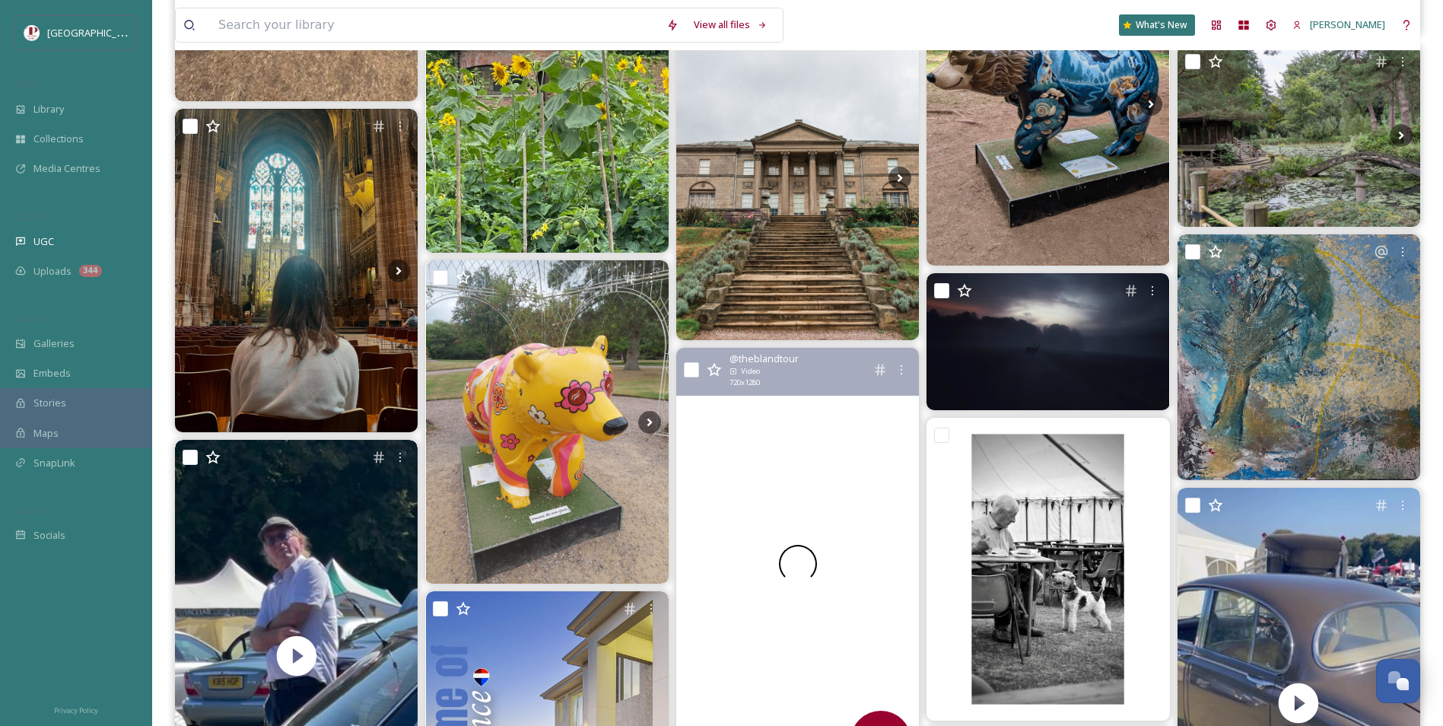
scroll to position [4185, 0]
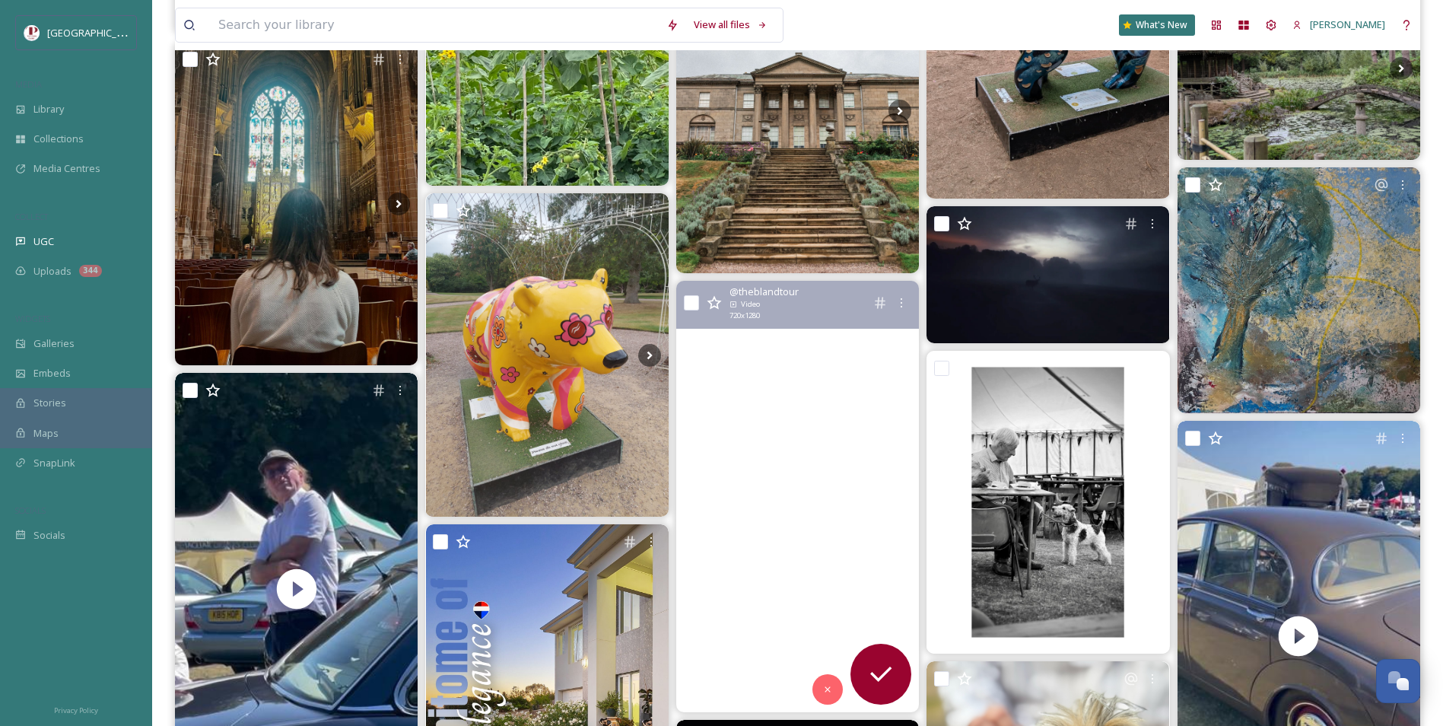
click at [705, 539] on video "Treble Trouble. 👀 🪲 🪲 🪲 \a\a#car #cars #carporn #automotive #carandclassic #car…" at bounding box center [797, 496] width 243 height 431
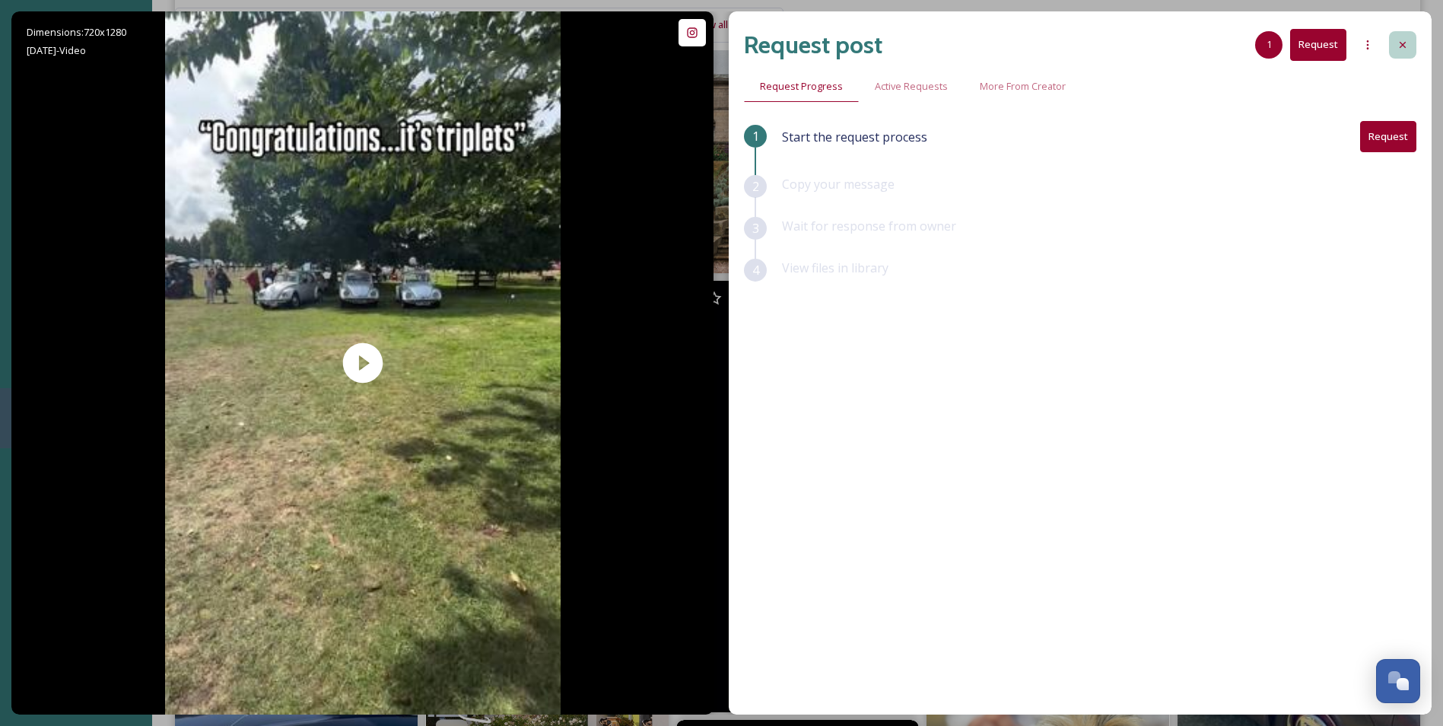
click at [1411, 51] on div at bounding box center [1402, 44] width 27 height 27
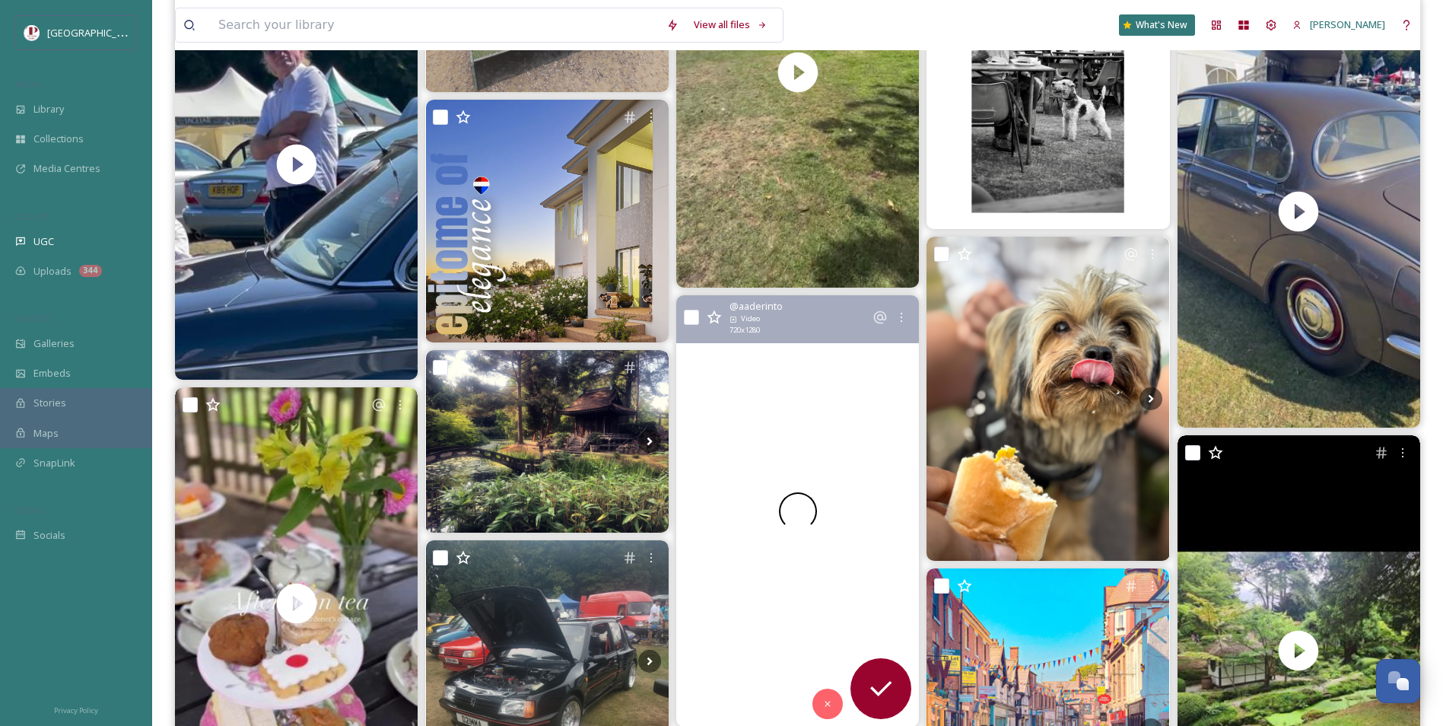
scroll to position [4717, 0]
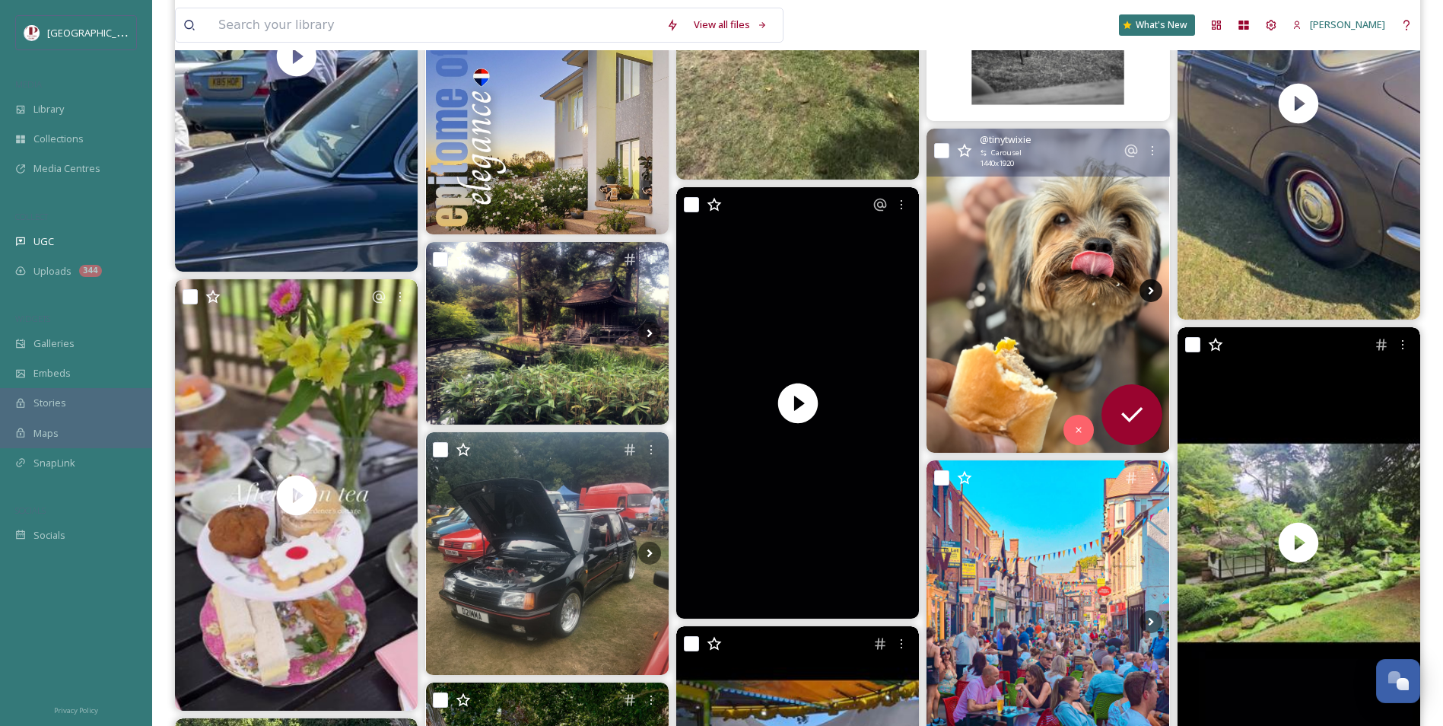
click at [1153, 292] on icon at bounding box center [1151, 290] width 23 height 23
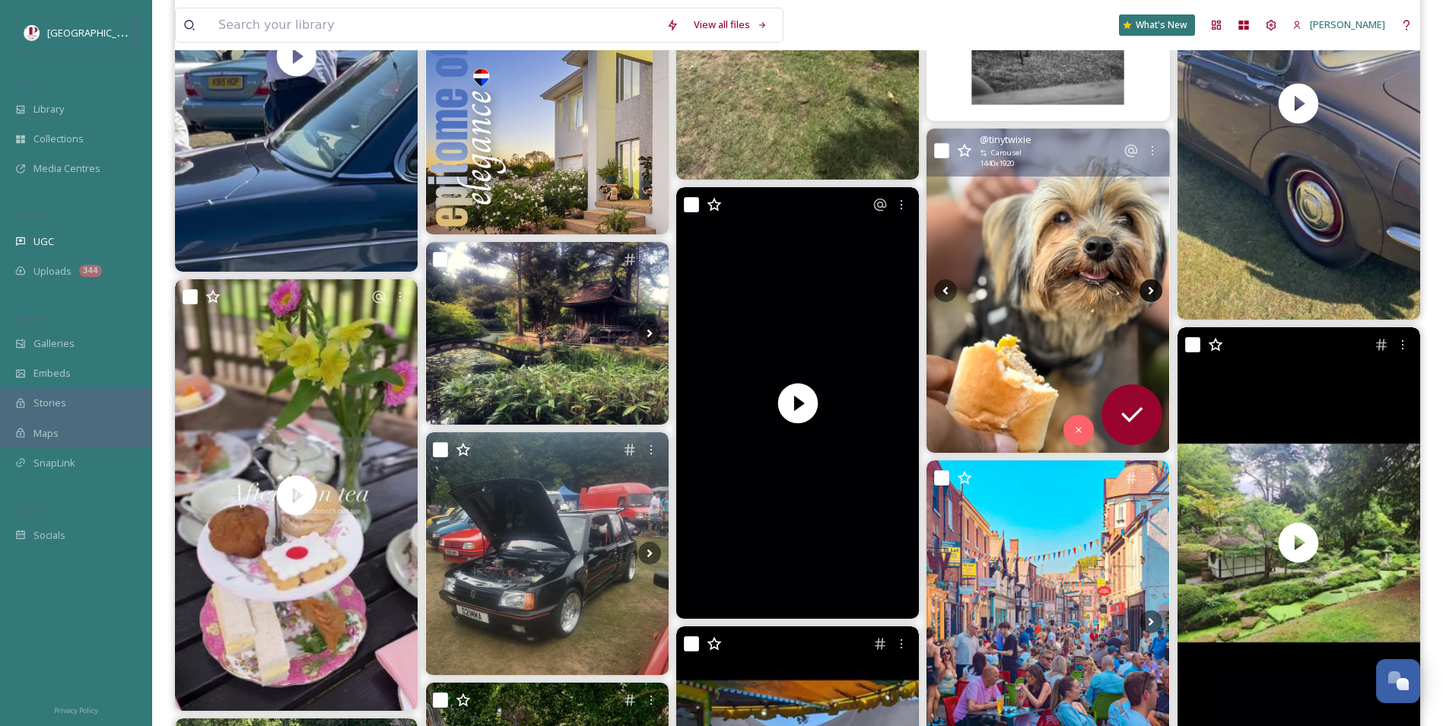
click at [1153, 292] on icon at bounding box center [1151, 290] width 23 height 23
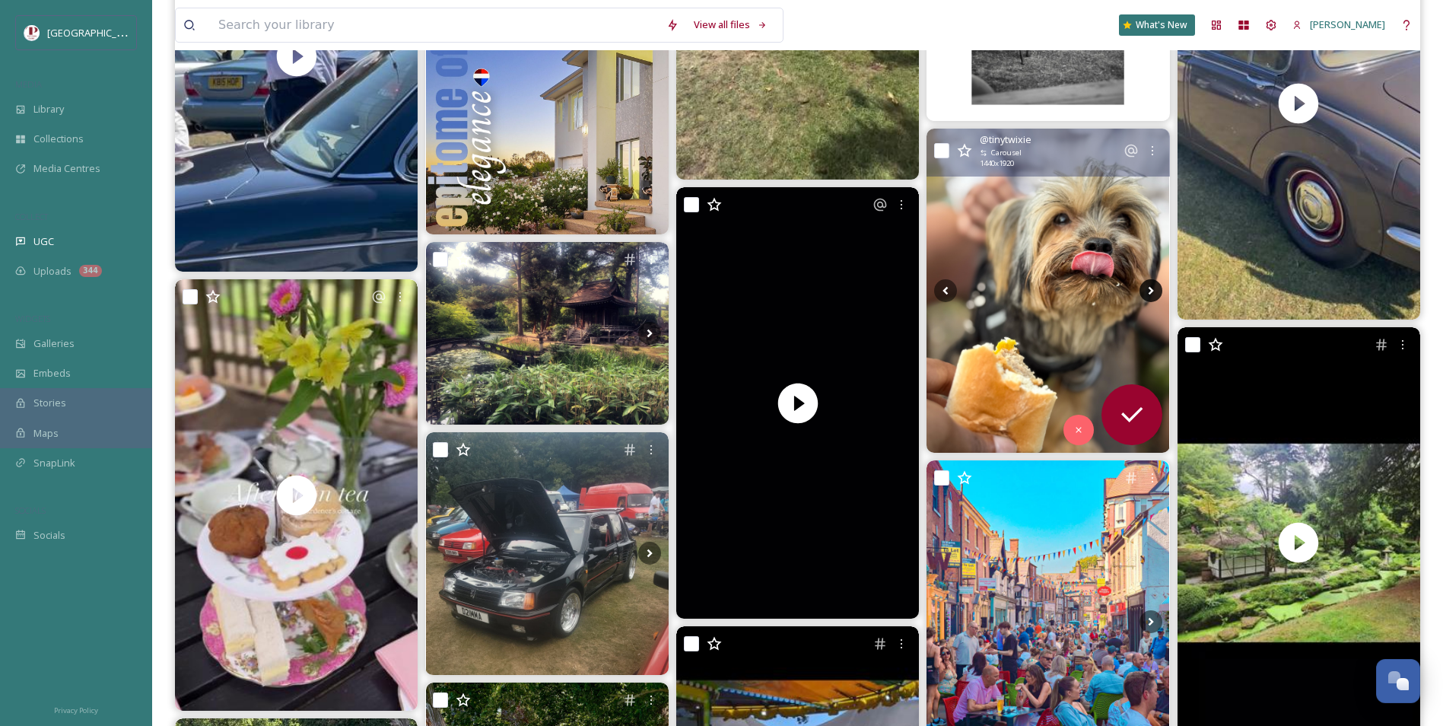
click at [1153, 292] on icon at bounding box center [1151, 290] width 23 height 23
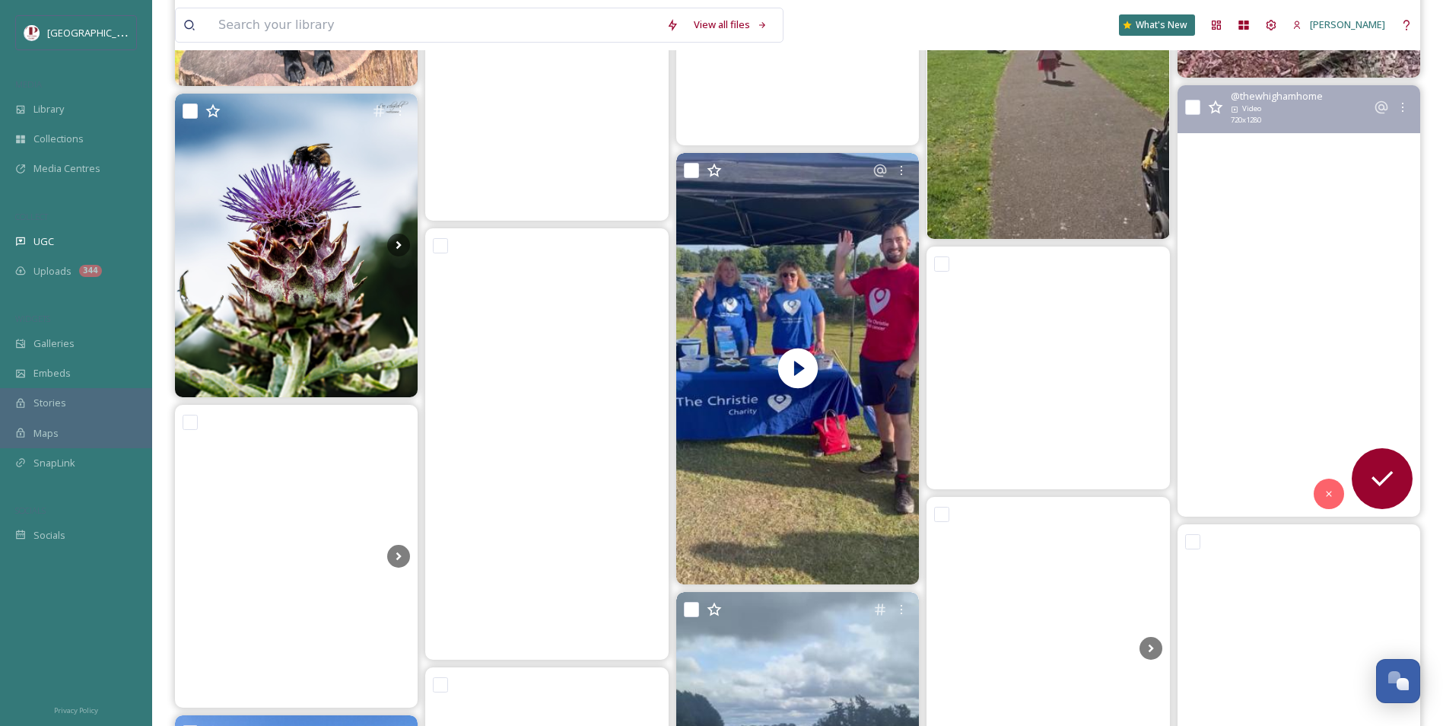
scroll to position [9434, 0]
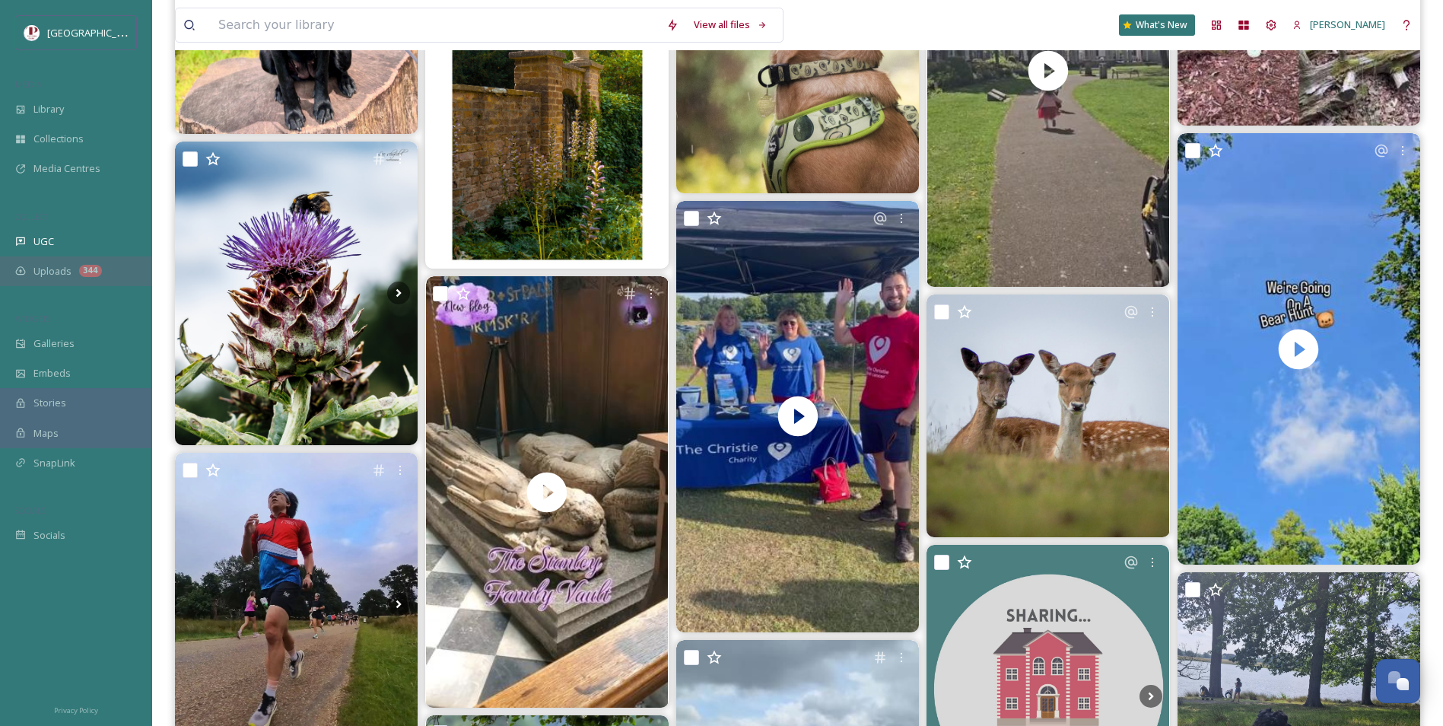
click at [77, 281] on div "Uploads 344" at bounding box center [76, 271] width 152 height 30
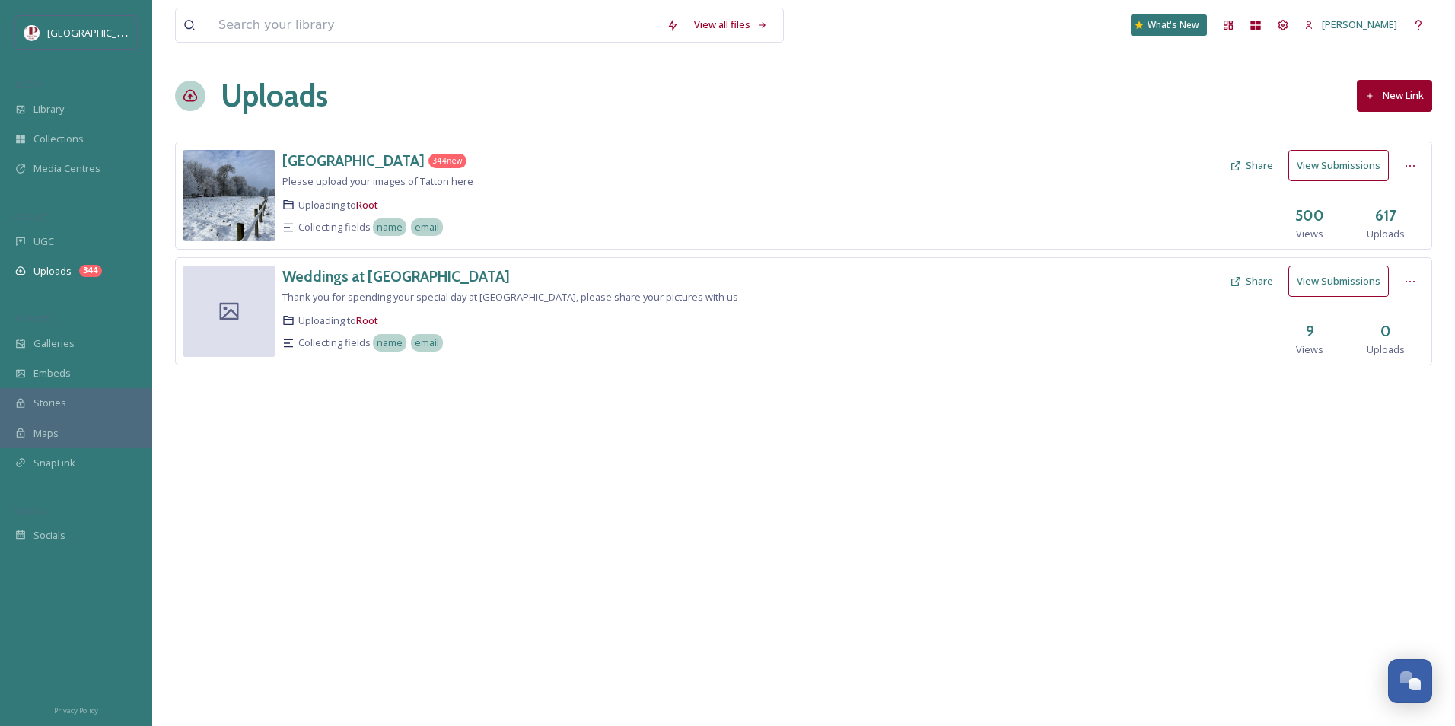
click at [345, 151] on h3 "[GEOGRAPHIC_DATA]" at bounding box center [353, 160] width 142 height 18
